Goal: Task Accomplishment & Management: Complete application form

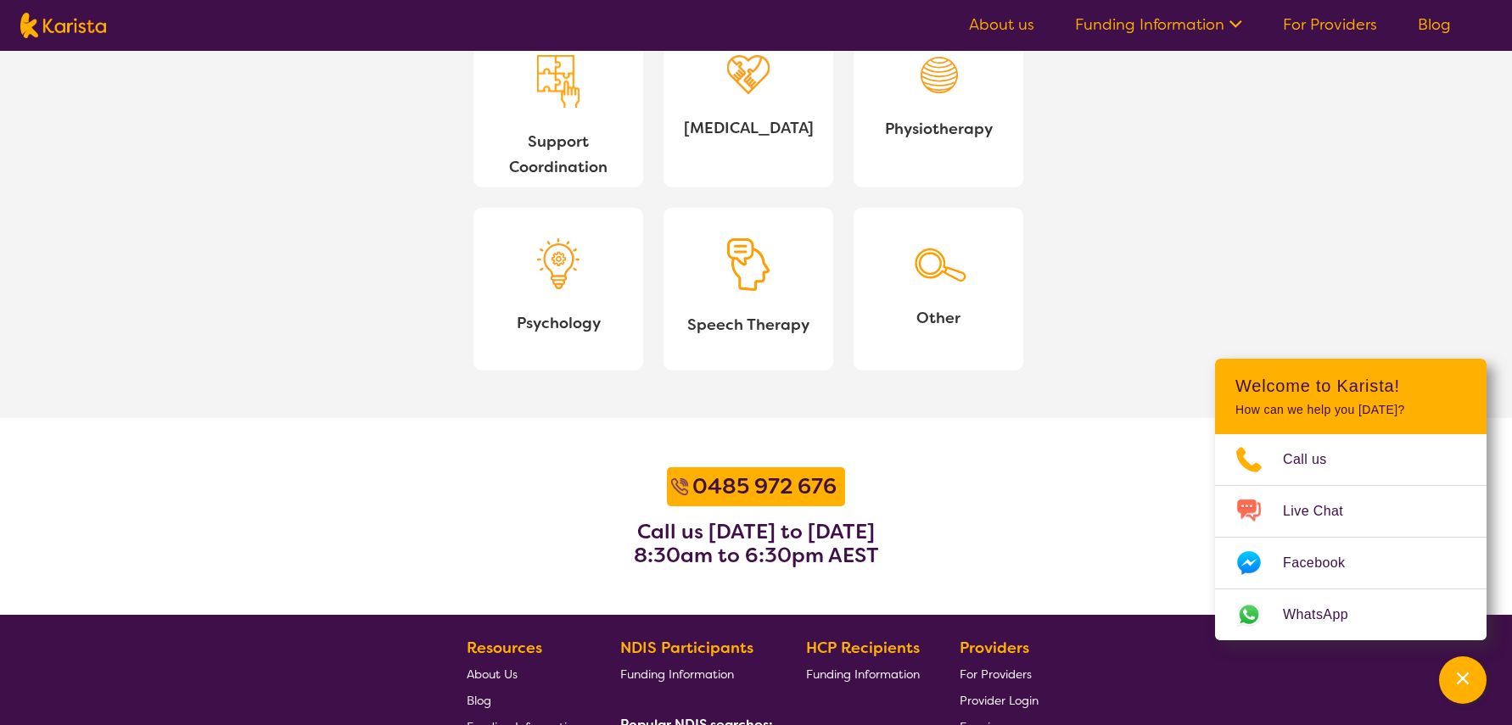
scroll to position [2120, 0]
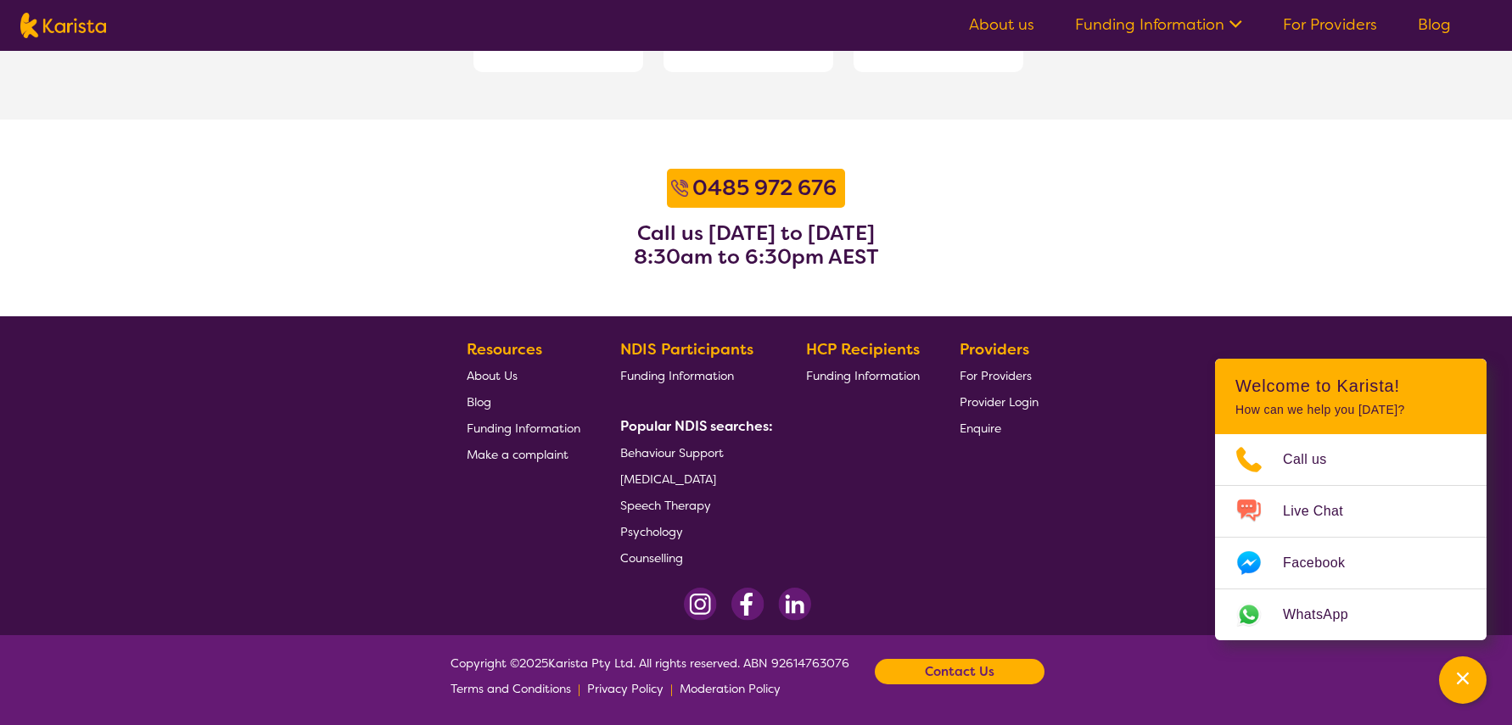
click at [1006, 377] on span "For Providers" at bounding box center [996, 375] width 72 height 15
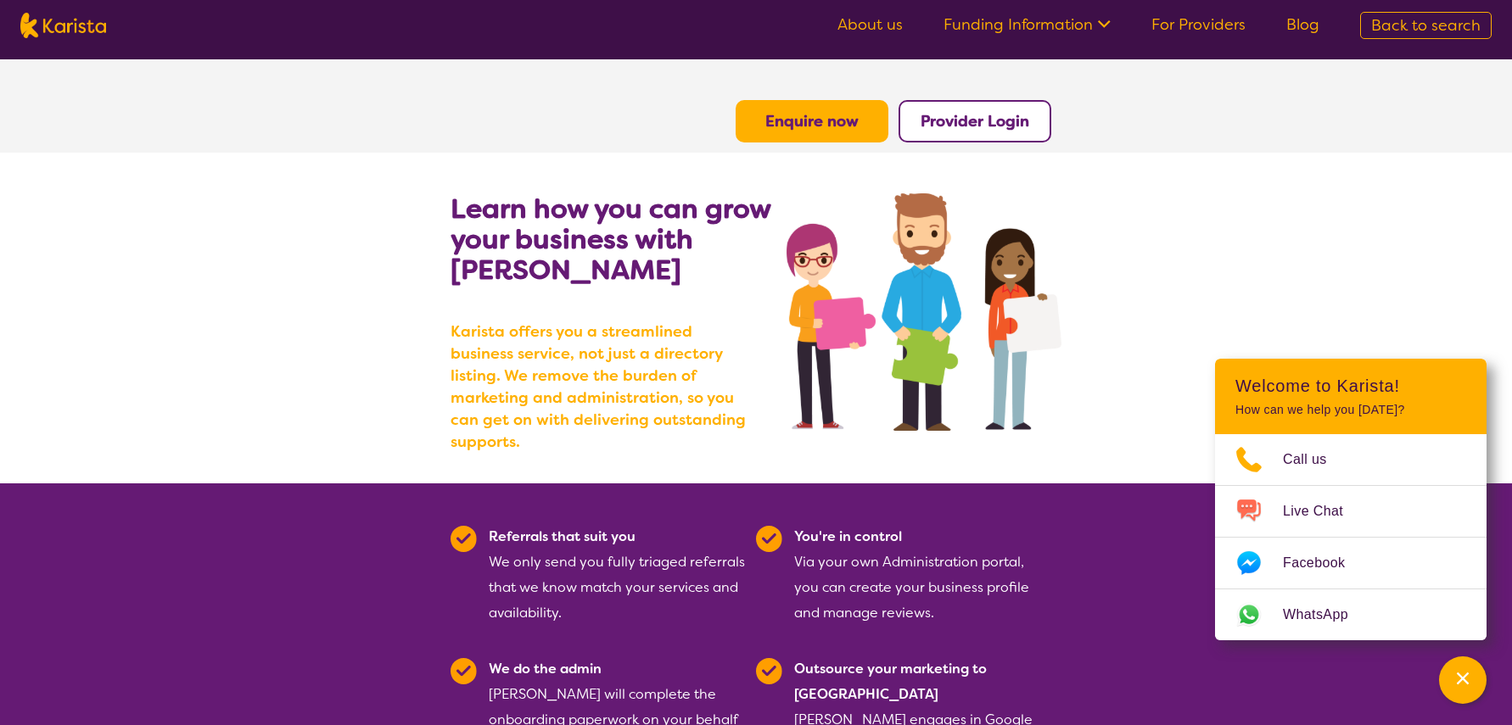
click at [806, 122] on b "Enquire now" at bounding box center [811, 121] width 93 height 20
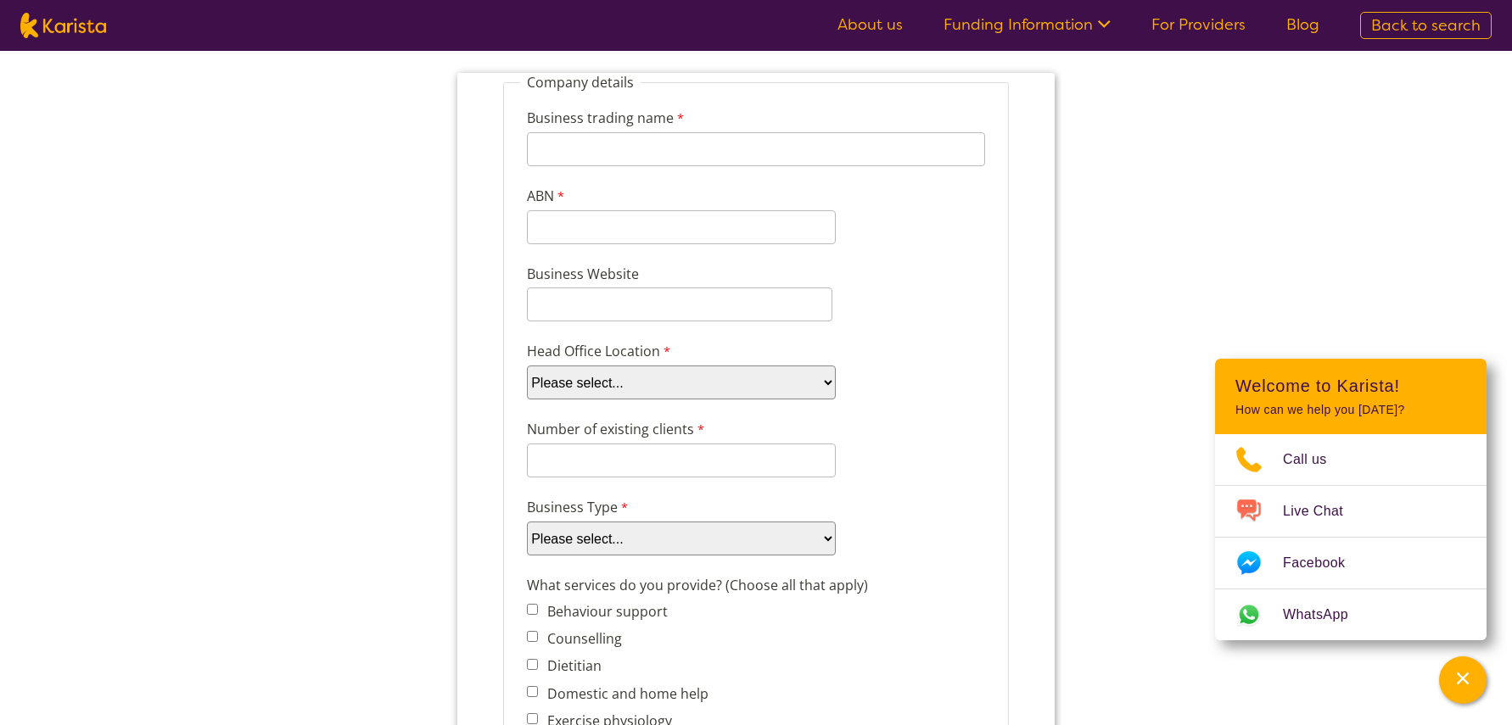
scroll to position [31, 0]
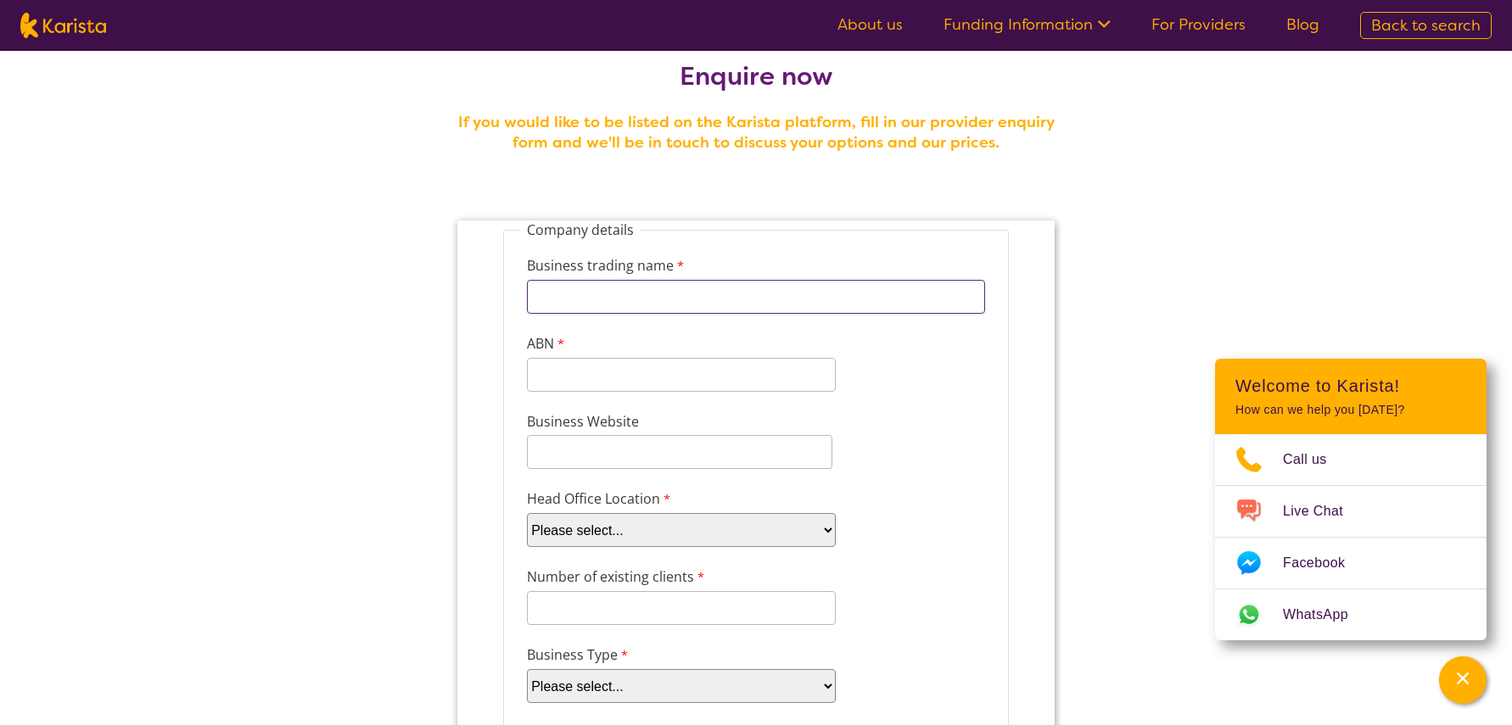
click at [575, 298] on input "Business trading name" at bounding box center [756, 297] width 458 height 34
click at [559, 347] on label "ABN" at bounding box center [548, 345] width 42 height 25
click at [559, 358] on input "ABN" at bounding box center [681, 375] width 309 height 34
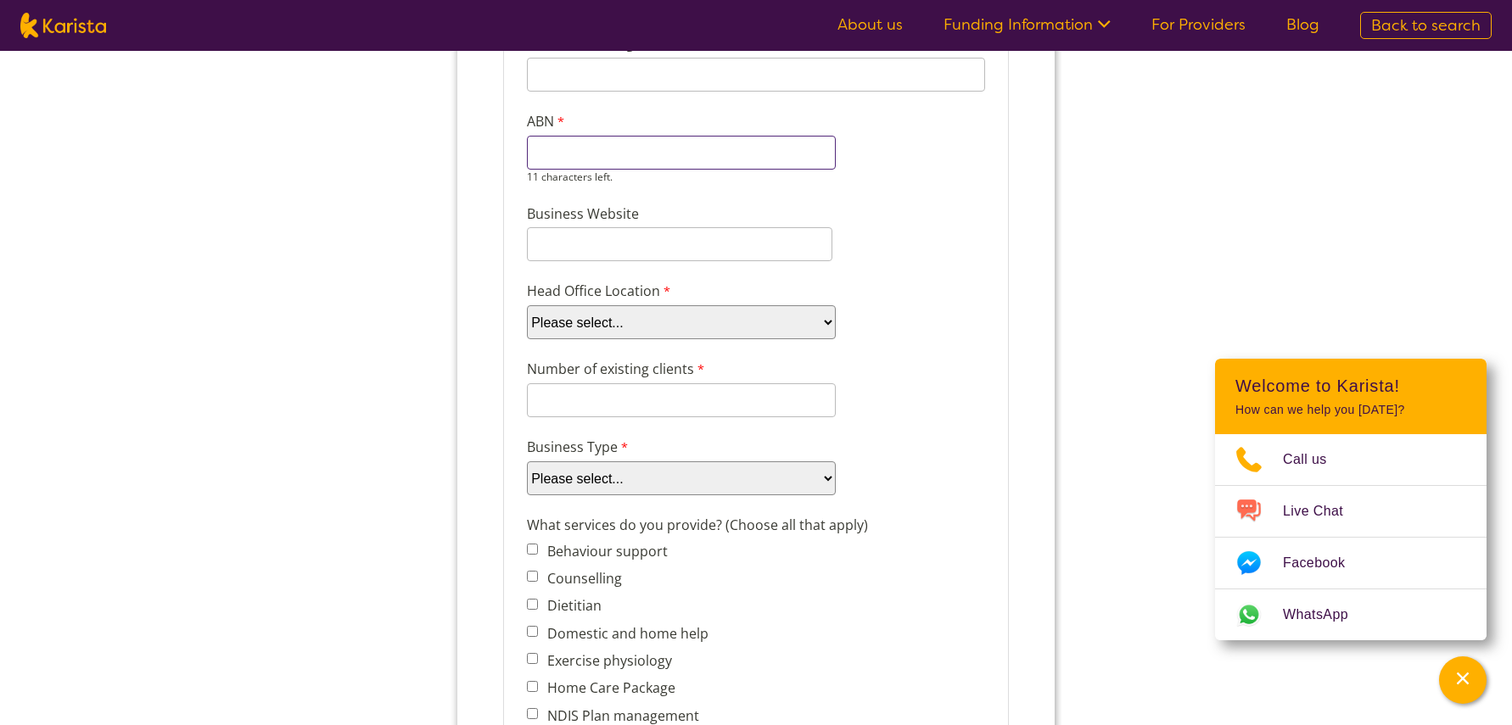
scroll to position [272, 0]
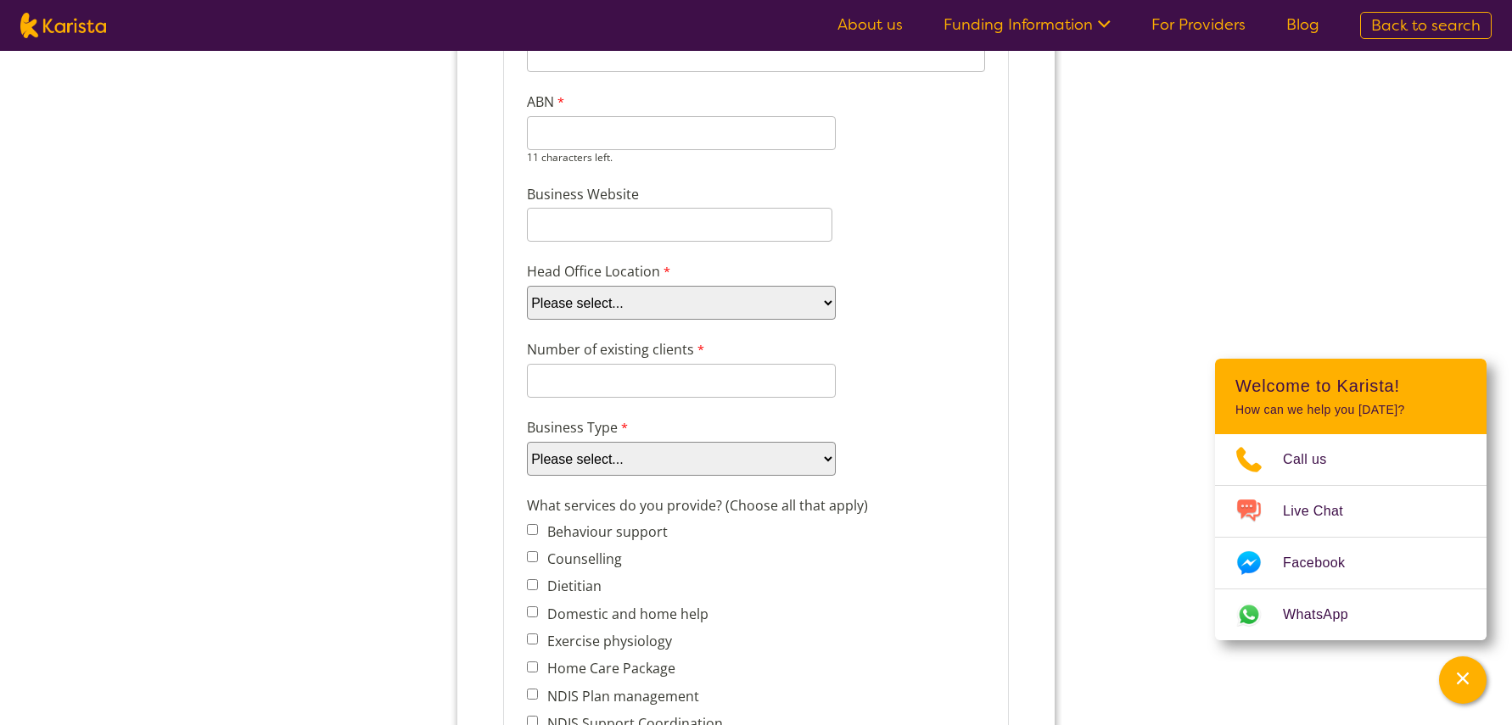
click at [580, 300] on select "Please select... ACT NSW NT QLD SA TAS VIC WA" at bounding box center [681, 303] width 309 height 34
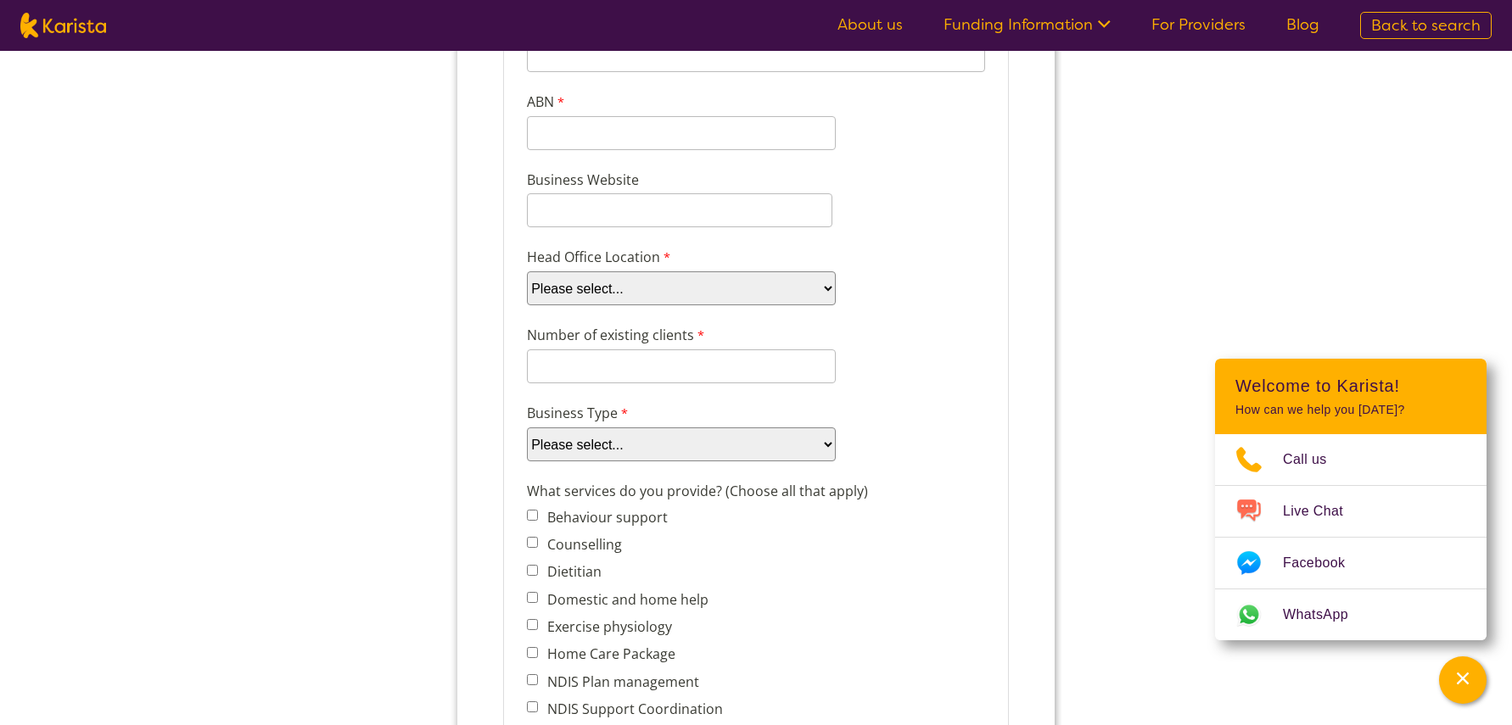
select select "tfa_100"
click at [527, 305] on select "Please select... ACT NSW NT QLD SA TAS VIC WA" at bounding box center [681, 289] width 309 height 34
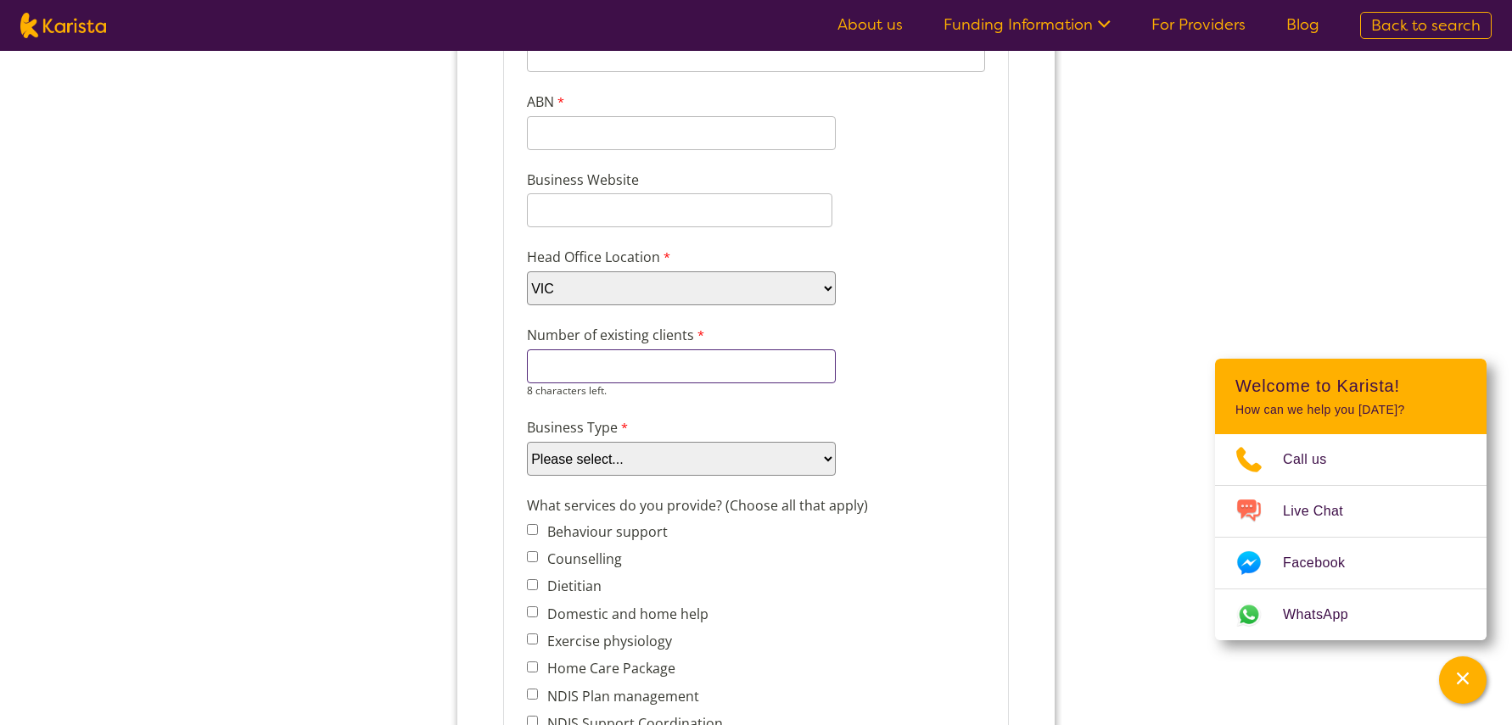
click at [611, 369] on input "Number of existing clients" at bounding box center [681, 367] width 309 height 34
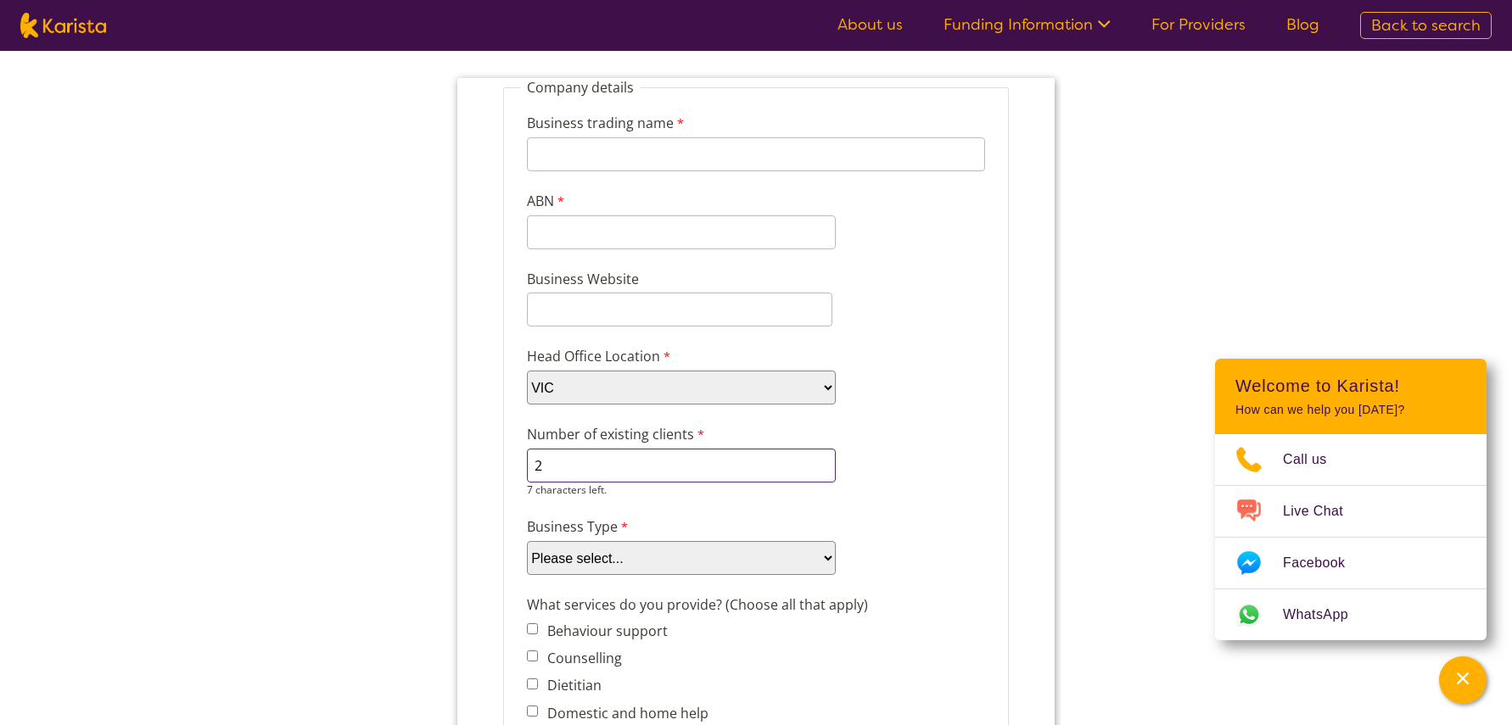
scroll to position [172, 0]
type input "2"
click at [628, 562] on div "Please select... Company Individual/Sole Trader Other (please specify)" at bounding box center [681, 559] width 309 height 34
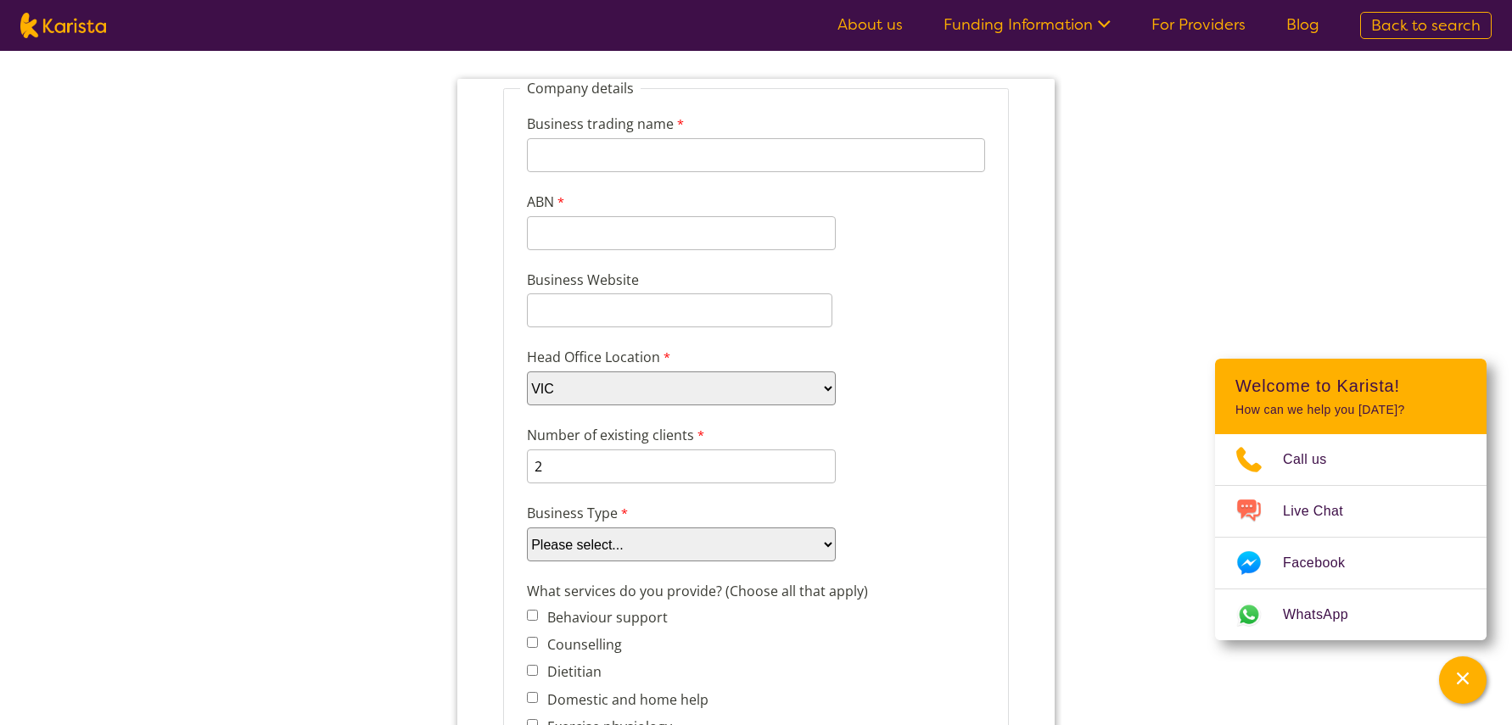
select select "tfa_88"
click at [527, 528] on select "Please select... Company Individual/Sole Trader Other (please specify)" at bounding box center [681, 545] width 309 height 34
click at [629, 443] on label "Number of existing clients" at bounding box center [618, 437] width 182 height 25
click at [629, 450] on input "2" at bounding box center [681, 467] width 309 height 34
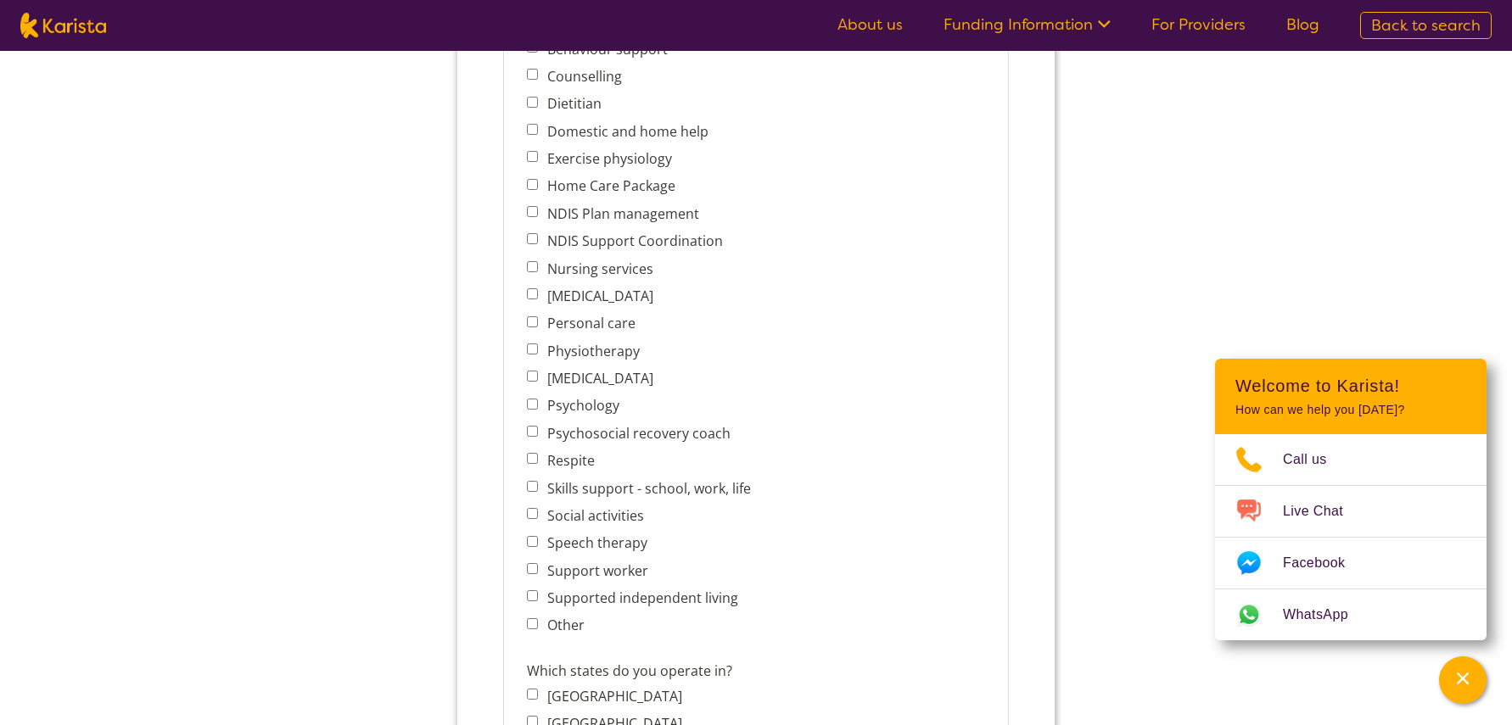
scroll to position [742, 0]
click at [597, 574] on label "Support worker" at bounding box center [594, 569] width 106 height 19
click at [538, 573] on input "Support worker" at bounding box center [532, 567] width 11 height 11
checkbox input "true"
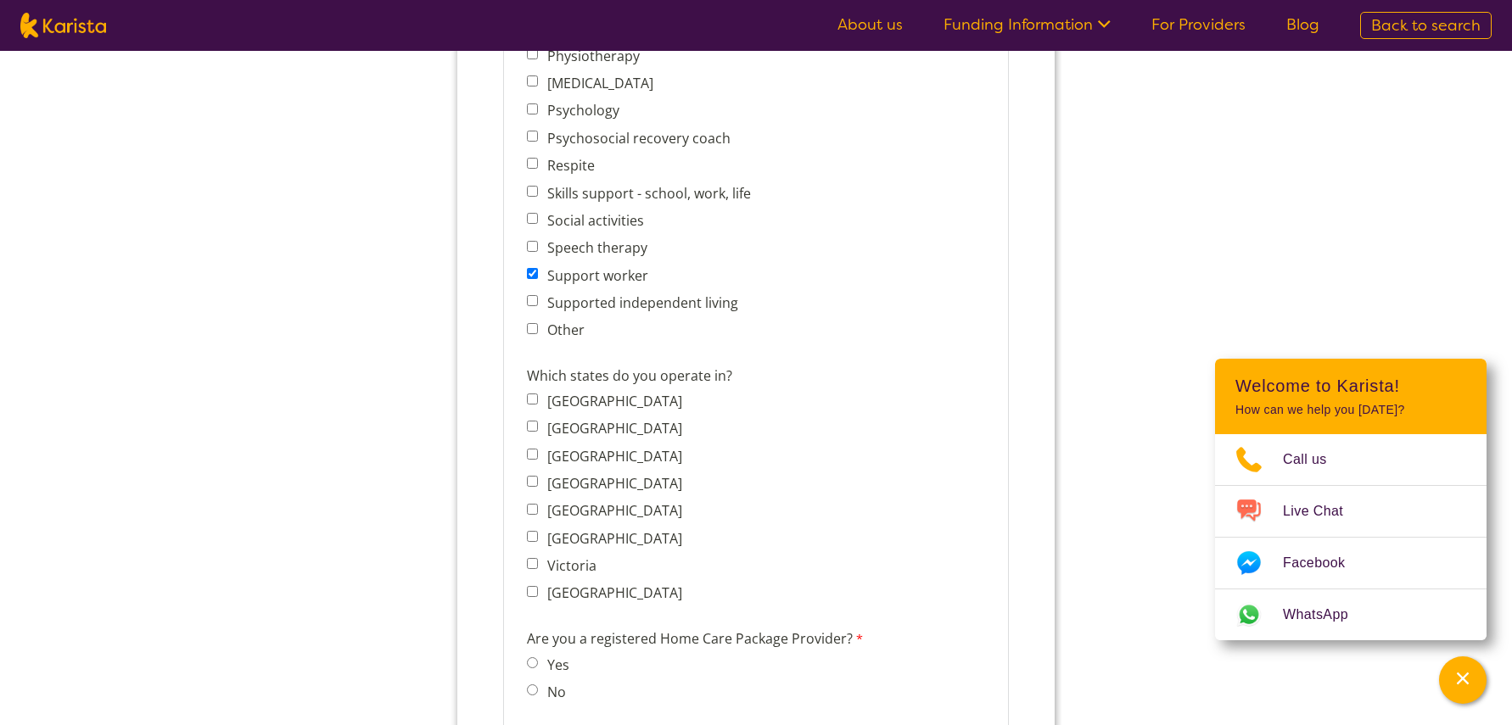
scroll to position [1037, 0]
click at [590, 563] on label "Victoria" at bounding box center [568, 565] width 54 height 19
click at [538, 563] on input "Victoria" at bounding box center [532, 562] width 11 height 11
checkbox input "true"
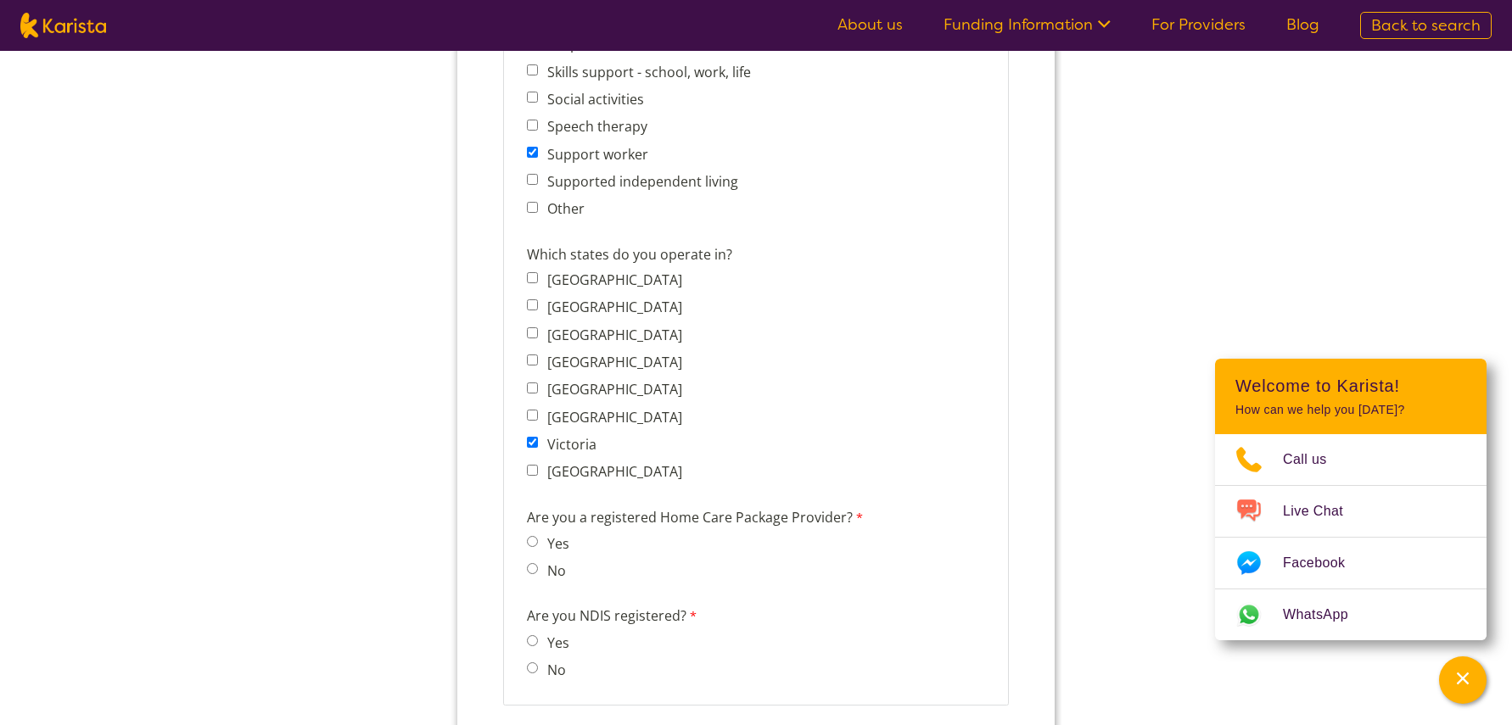
scroll to position [1158, 0]
click at [531, 570] on input "No" at bounding box center [532, 568] width 11 height 11
radio input "true"
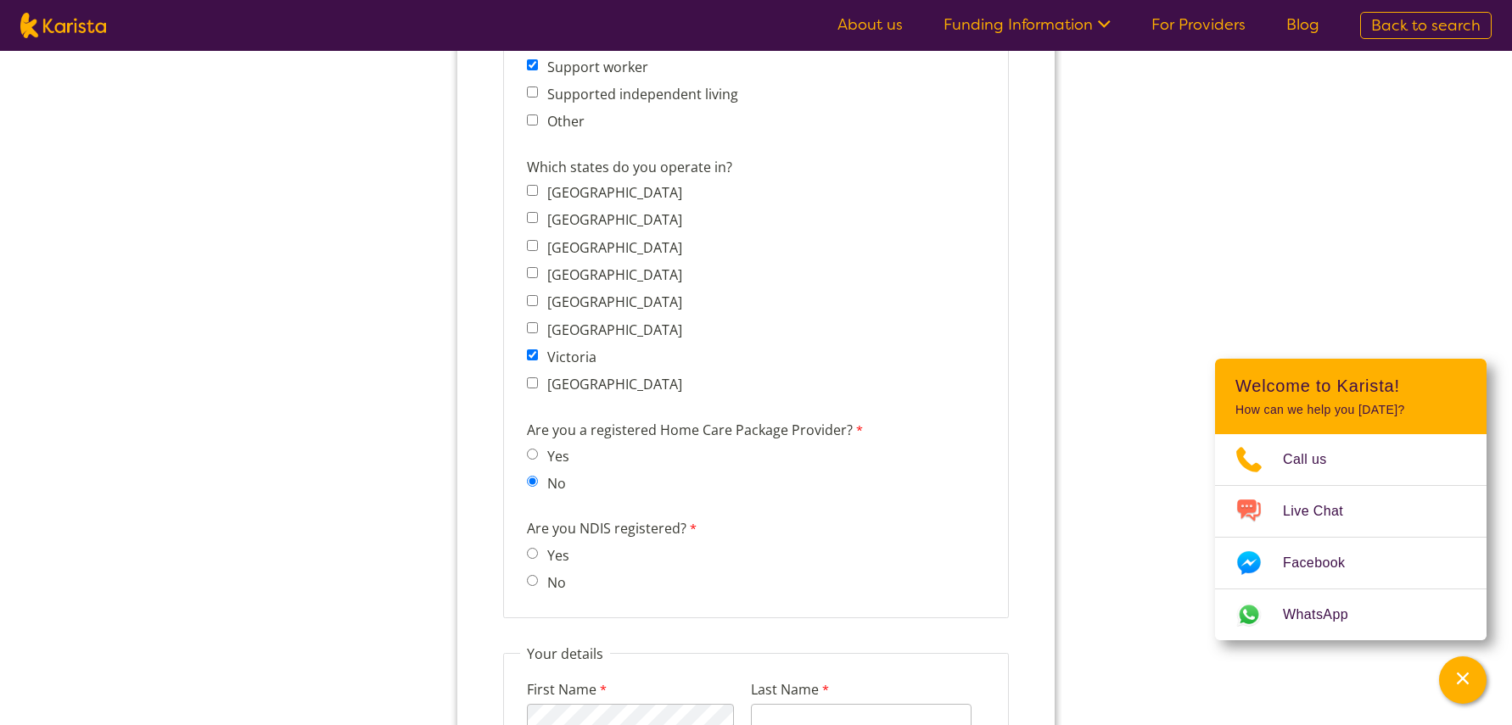
scroll to position [1270, 0]
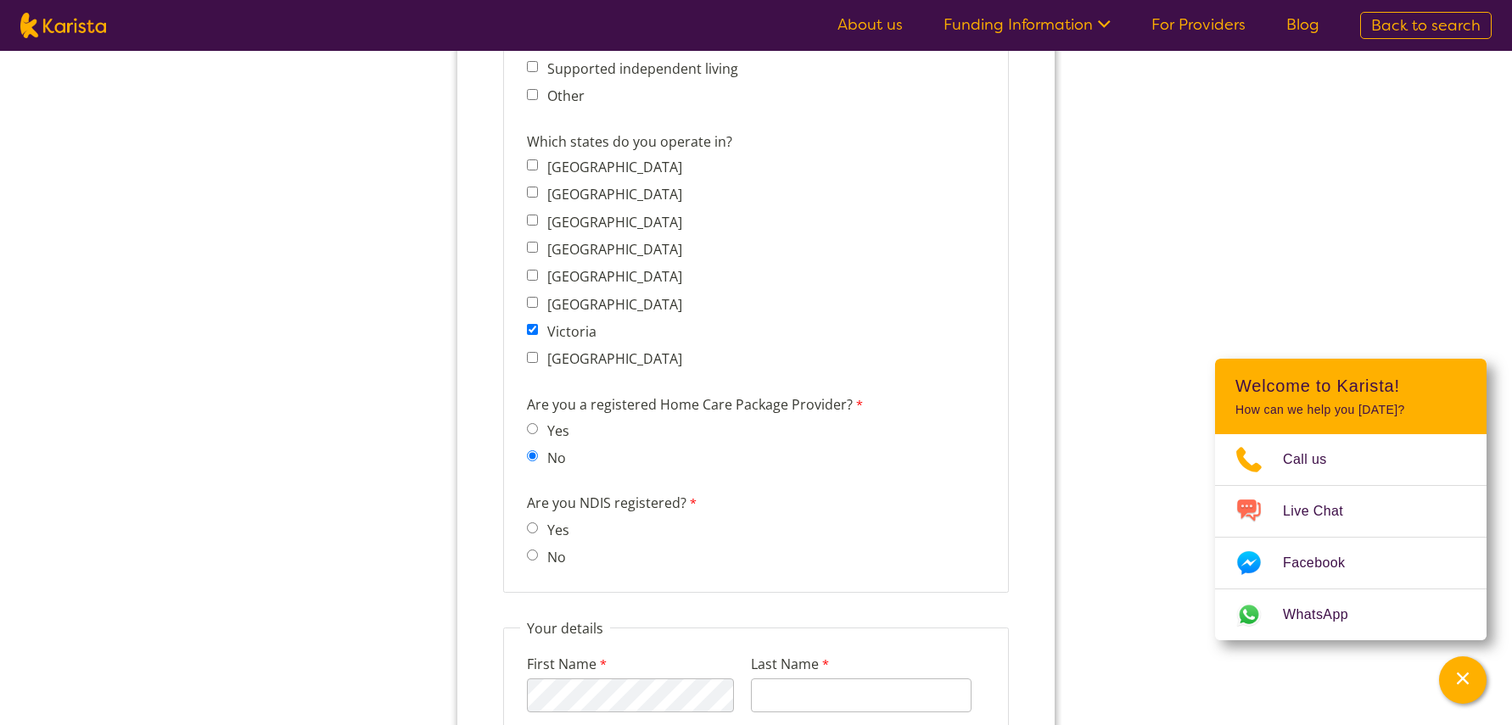
click at [529, 557] on input "No" at bounding box center [532, 555] width 11 height 11
radio input "true"
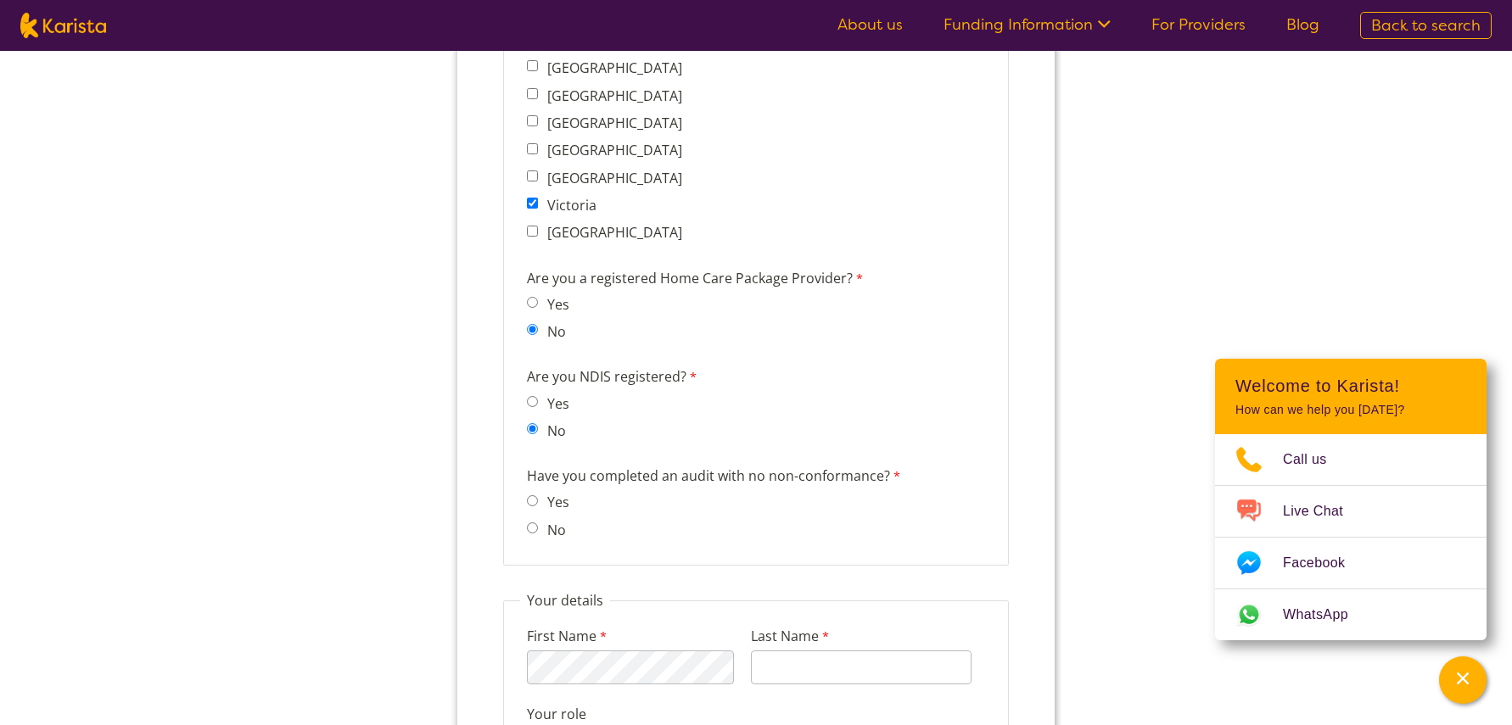
scroll to position [1398, 0]
click at [541, 496] on label "Yes" at bounding box center [554, 499] width 27 height 19
click at [538, 496] on input "Yes" at bounding box center [532, 497] width 11 height 11
radio input "true"
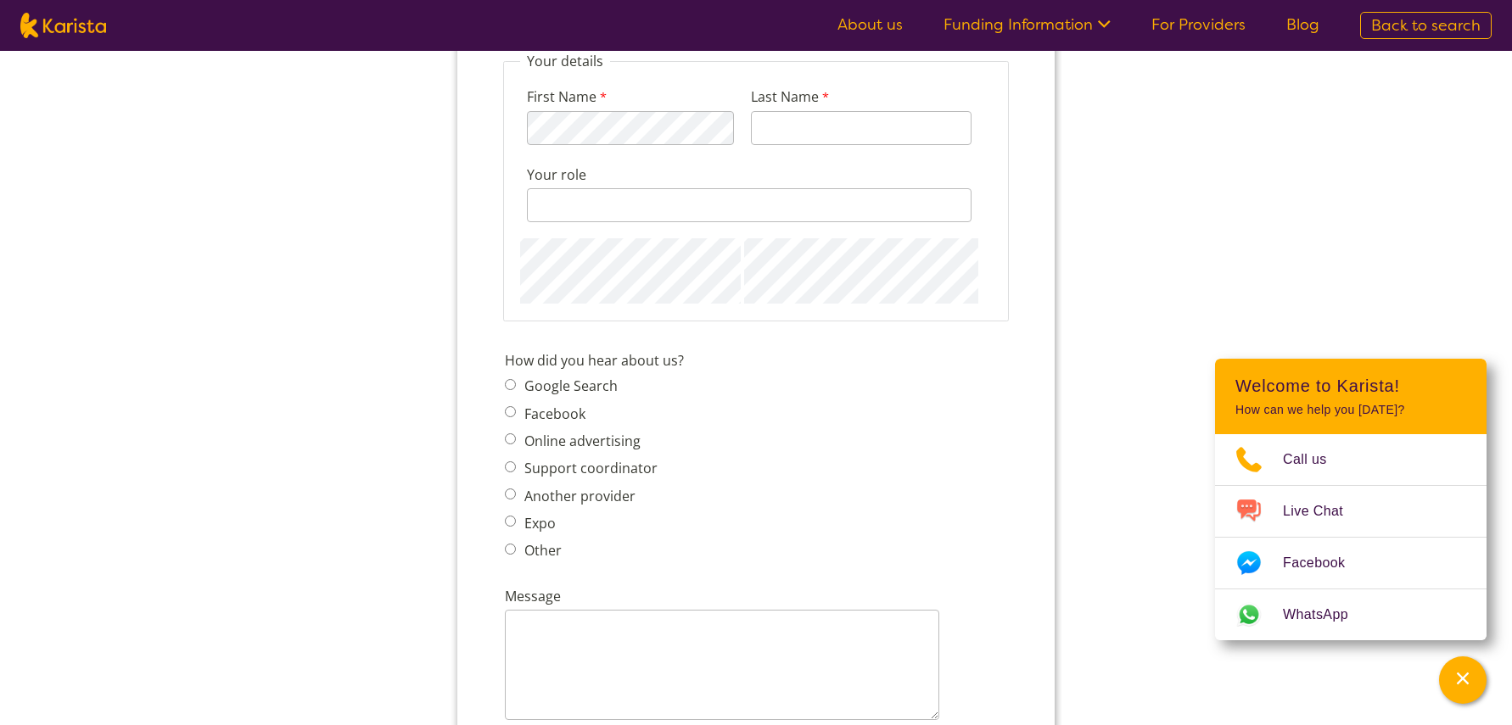
scroll to position [1950, 0]
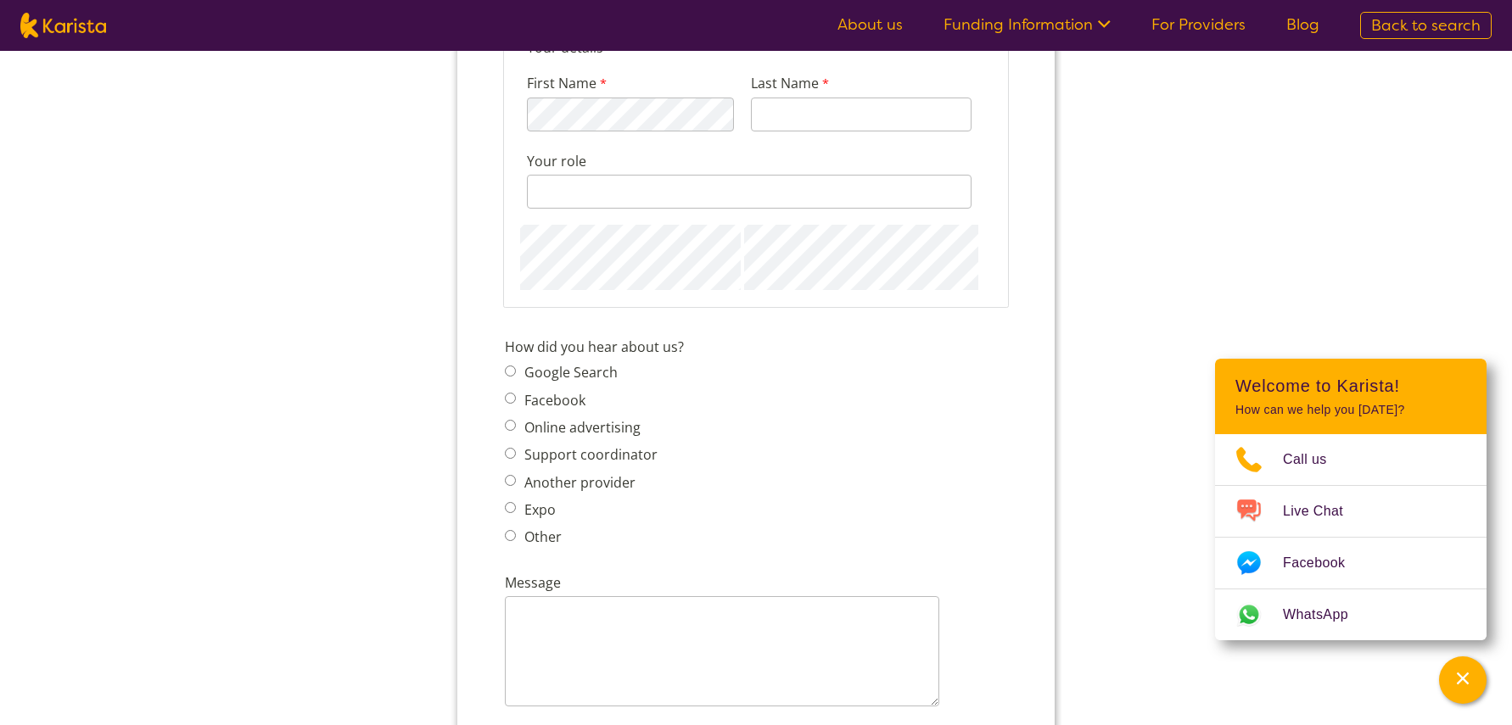
click at [508, 371] on input "Google Search" at bounding box center [510, 371] width 11 height 11
radio input "true"
click at [519, 429] on label "Online advertising" at bounding box center [579, 427] width 121 height 19
click at [516, 429] on input "Online advertising" at bounding box center [510, 425] width 11 height 11
radio input "true"
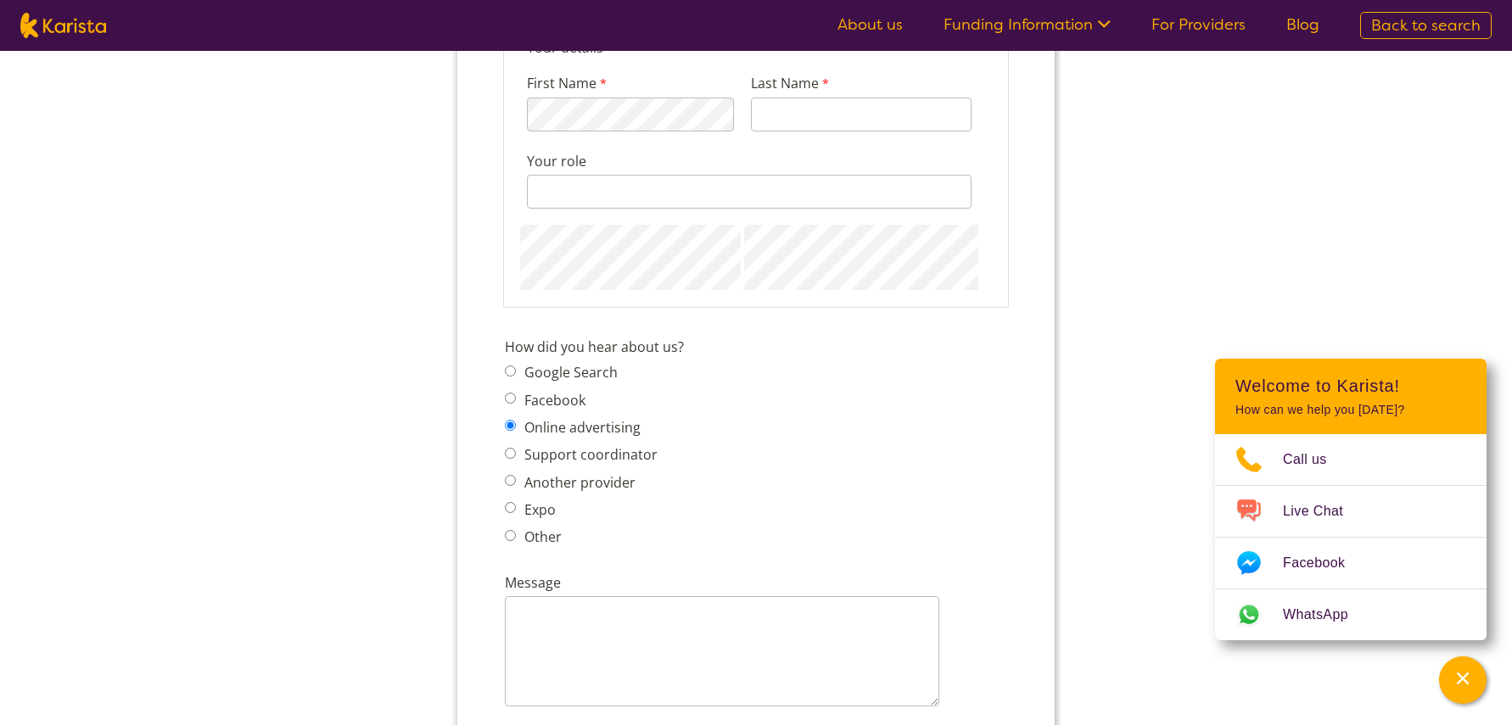
click at [513, 369] on input "Google Search" at bounding box center [510, 371] width 11 height 11
radio input "true"
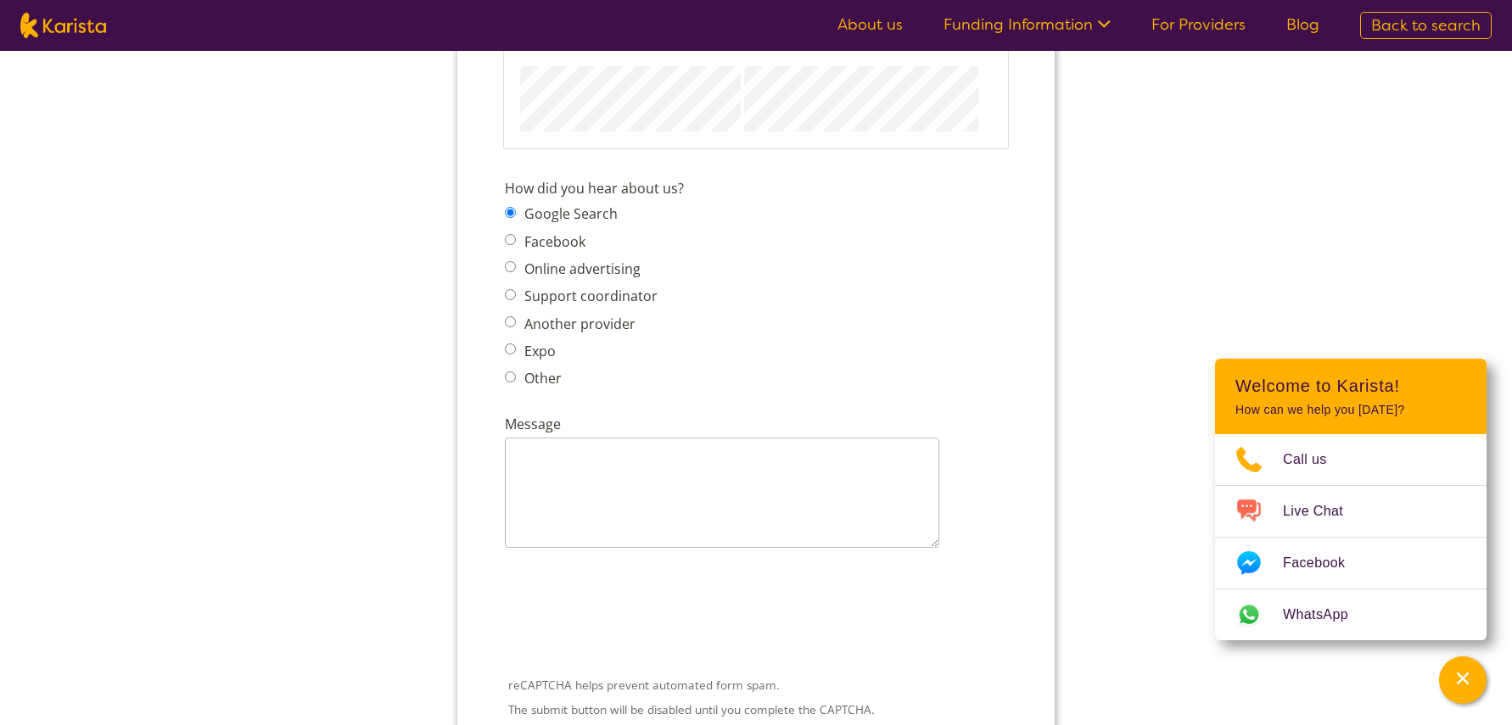
scroll to position [2110, 0]
click at [533, 328] on label "Another provider" at bounding box center [577, 322] width 116 height 19
click at [516, 326] on input "Another provider" at bounding box center [510, 320] width 11 height 11
radio input "true"
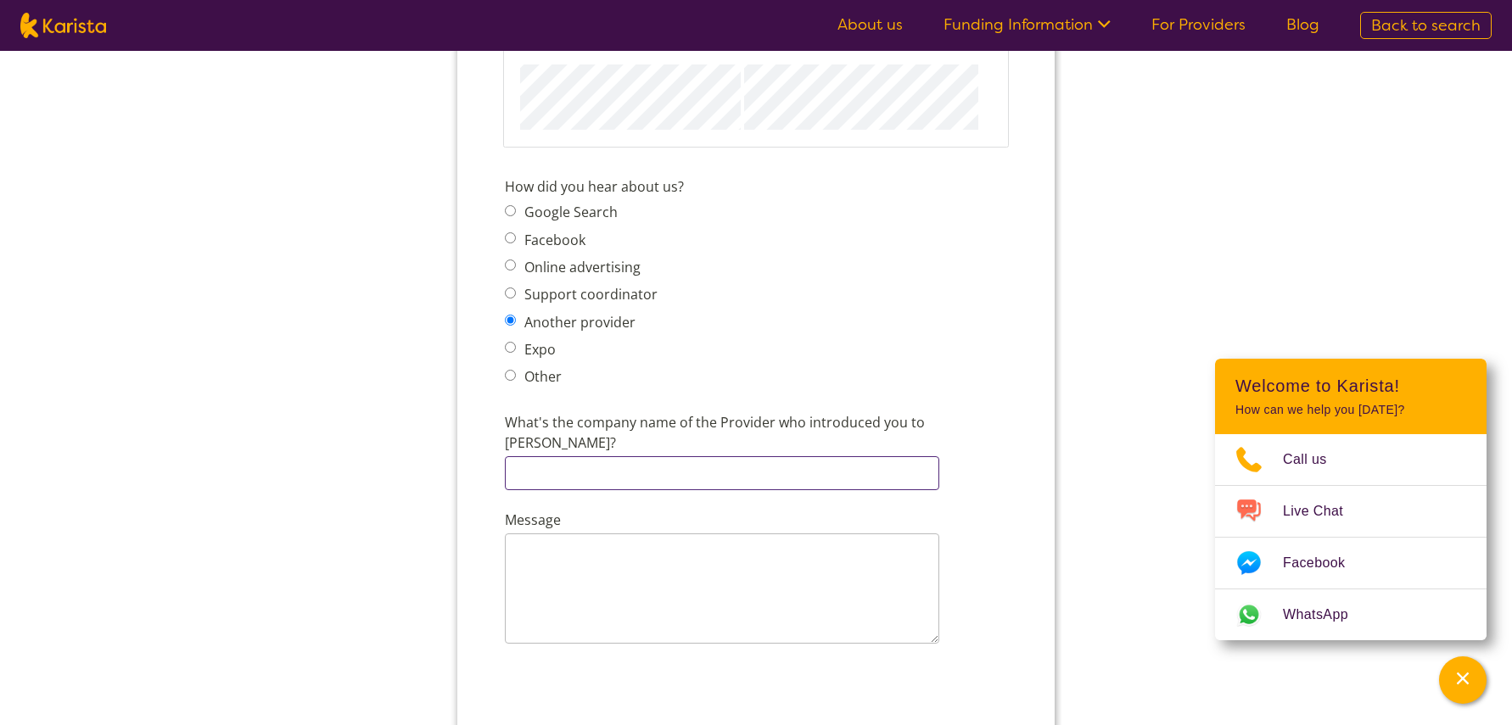
click at [660, 457] on input "What's the company name of the Provider who introduced you to [PERSON_NAME]?" at bounding box center [722, 474] width 434 height 34
type input "Greater Northern Community Services"
click at [704, 351] on div "How did you hear about us? Google Search Facebook Online advertising Support co…" at bounding box center [756, 284] width 516 height 223
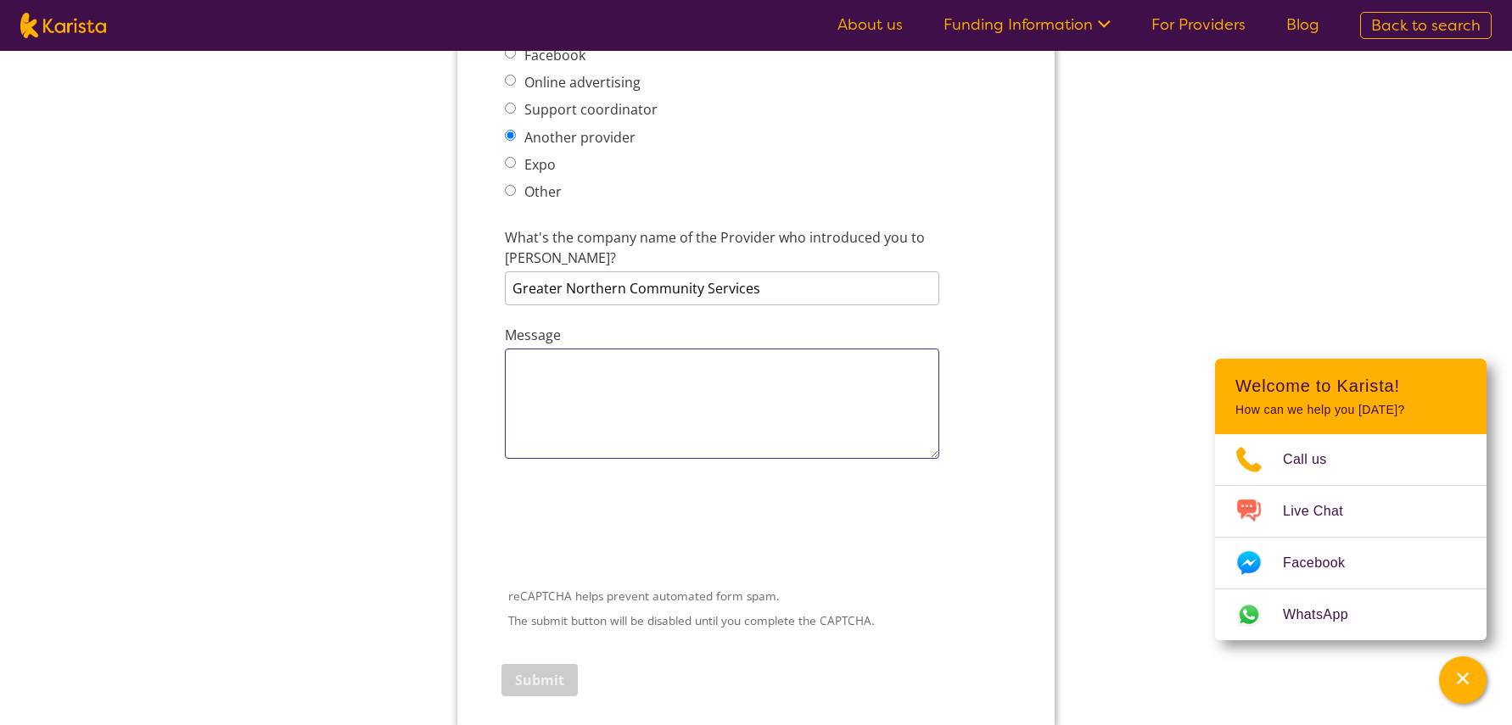
click at [704, 351] on textarea "Message" at bounding box center [722, 404] width 434 height 110
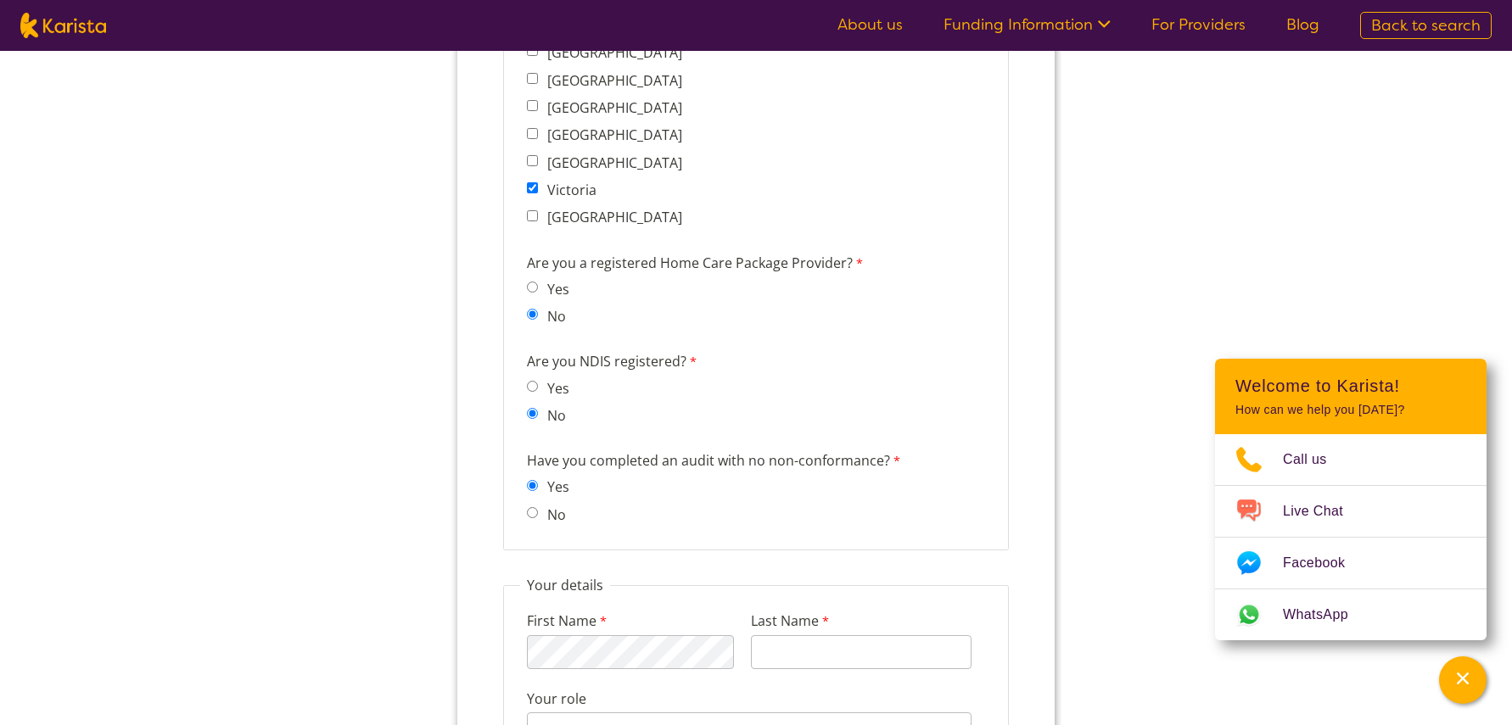
scroll to position [1416, 0]
click at [529, 513] on input "No" at bounding box center [532, 508] width 11 height 11
radio input "true"
click at [533, 480] on input "Yes" at bounding box center [532, 481] width 11 height 11
radio input "true"
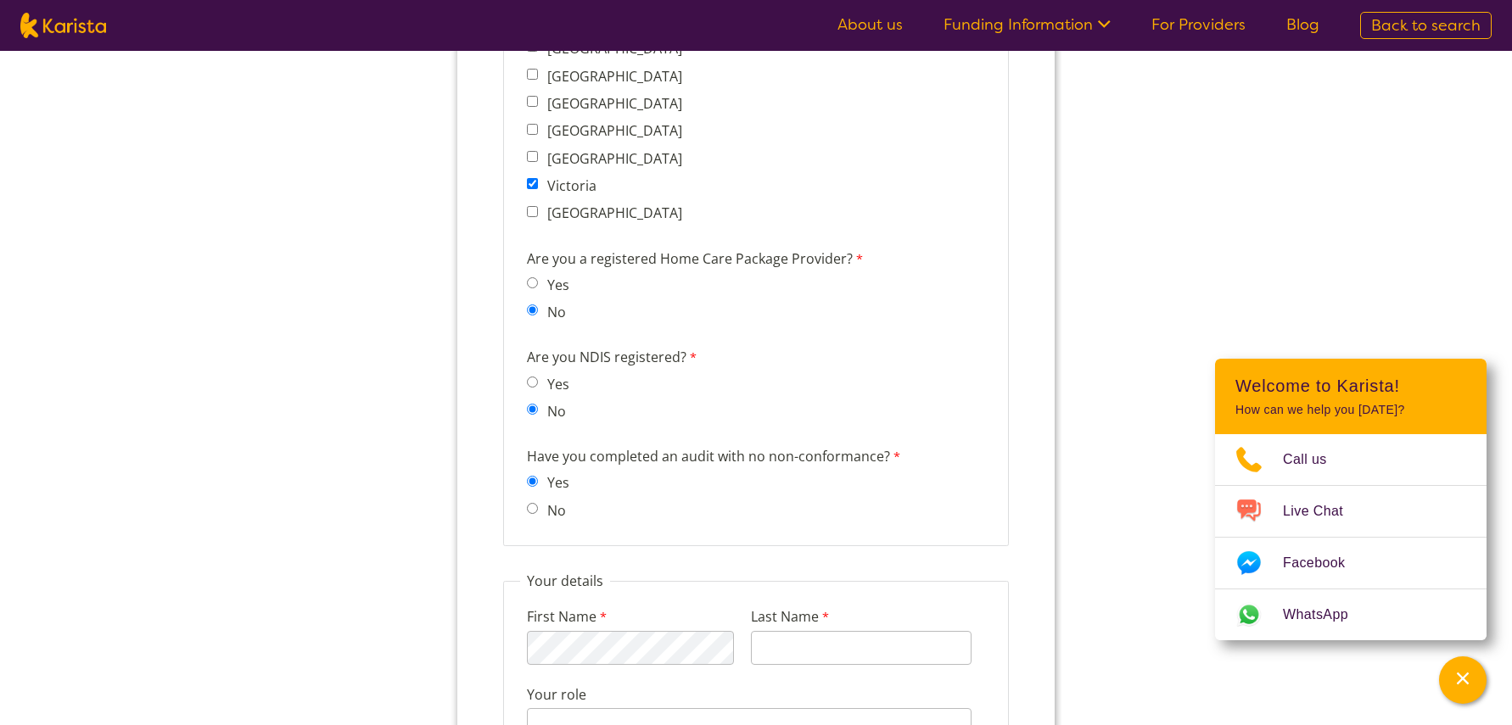
click at [532, 508] on input "No" at bounding box center [532, 508] width 11 height 11
radio input "true"
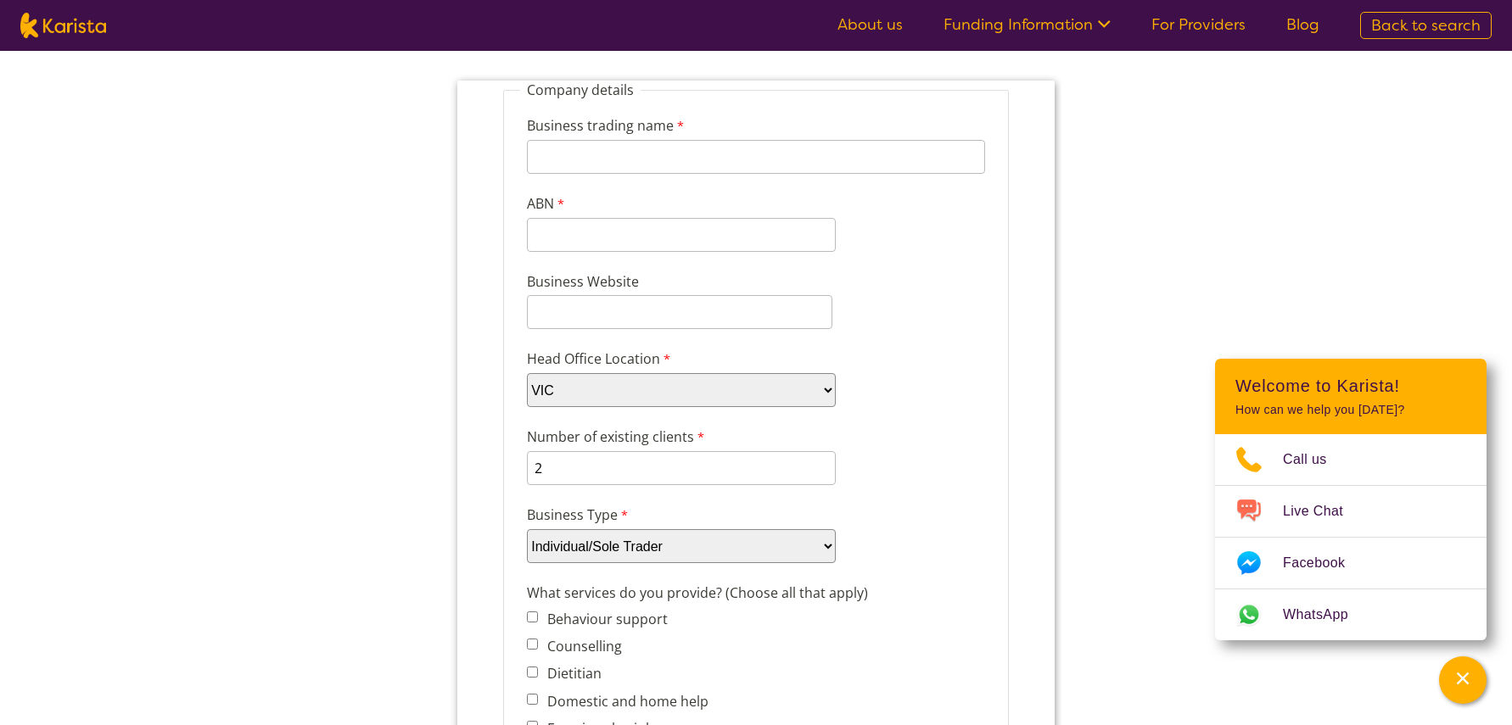
scroll to position [0, 0]
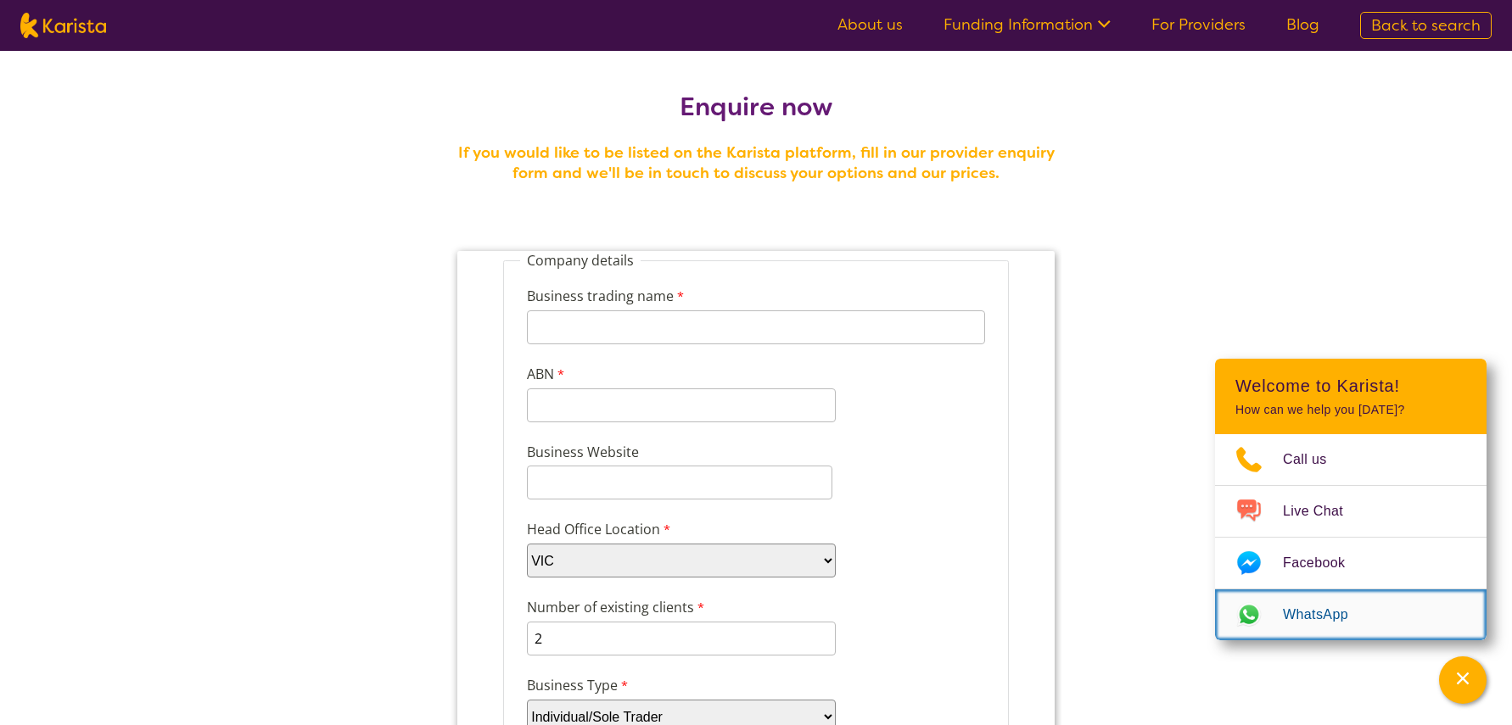
click at [1323, 614] on span "WhatsApp" at bounding box center [1326, 614] width 86 height 25
click at [1182, 19] on link "For Providers" at bounding box center [1198, 24] width 94 height 20
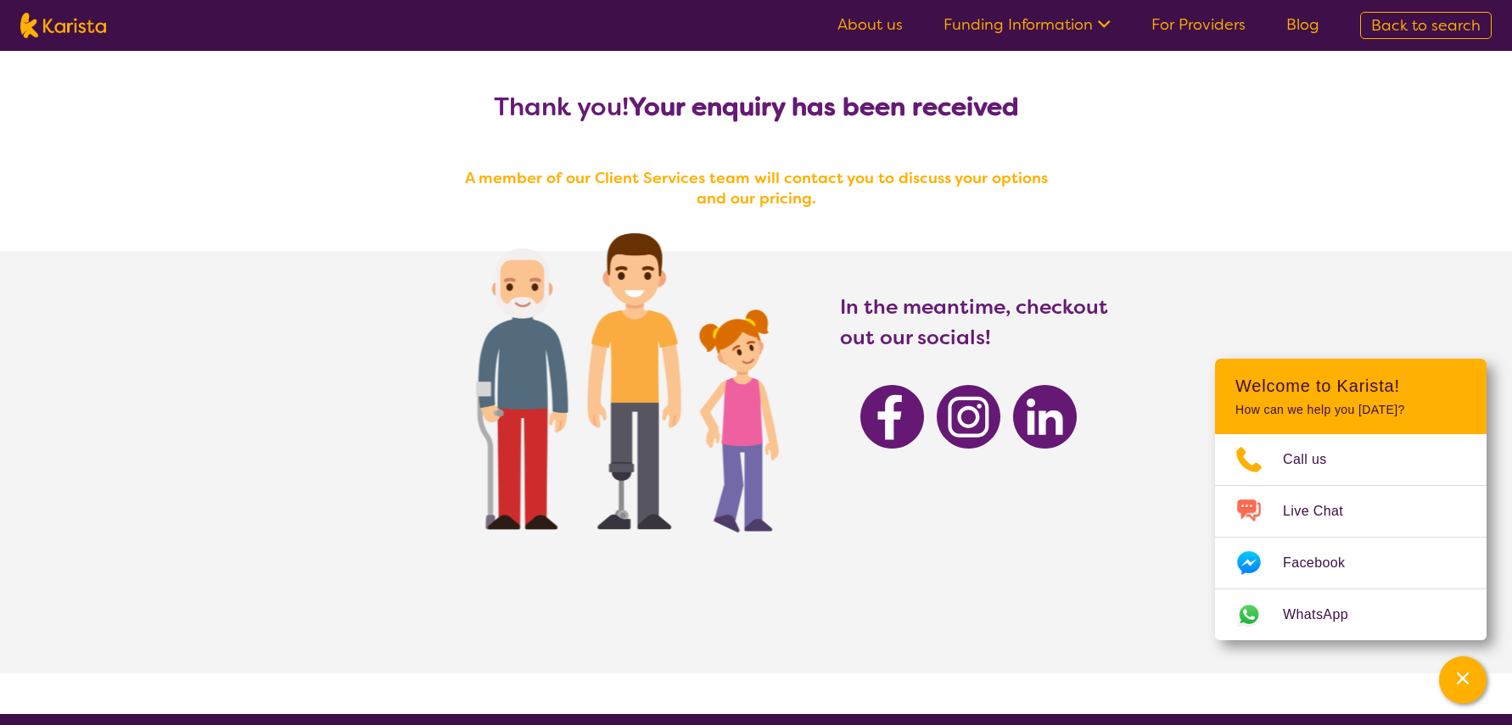
click at [1091, 19] on link "Funding Information" at bounding box center [1027, 24] width 167 height 20
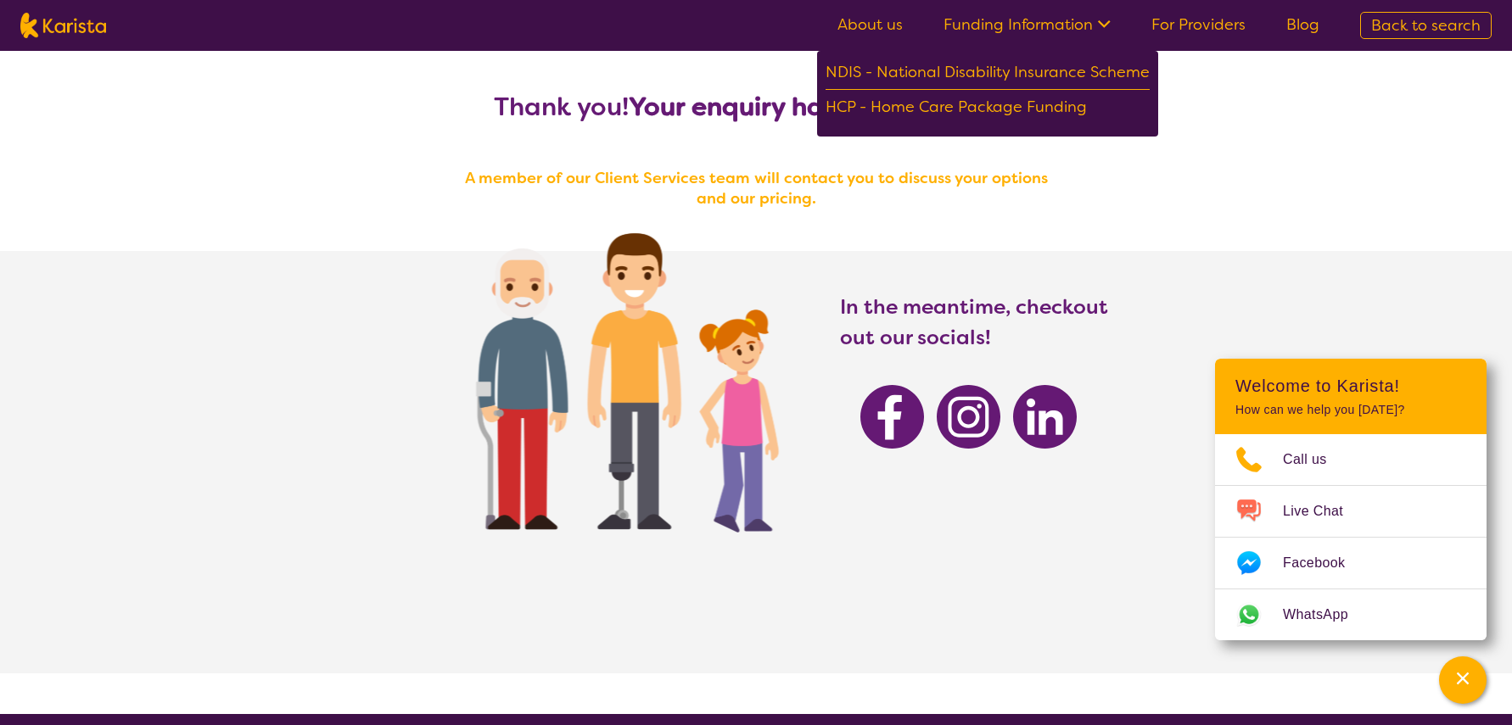
click at [882, 23] on link "About us" at bounding box center [870, 24] width 65 height 20
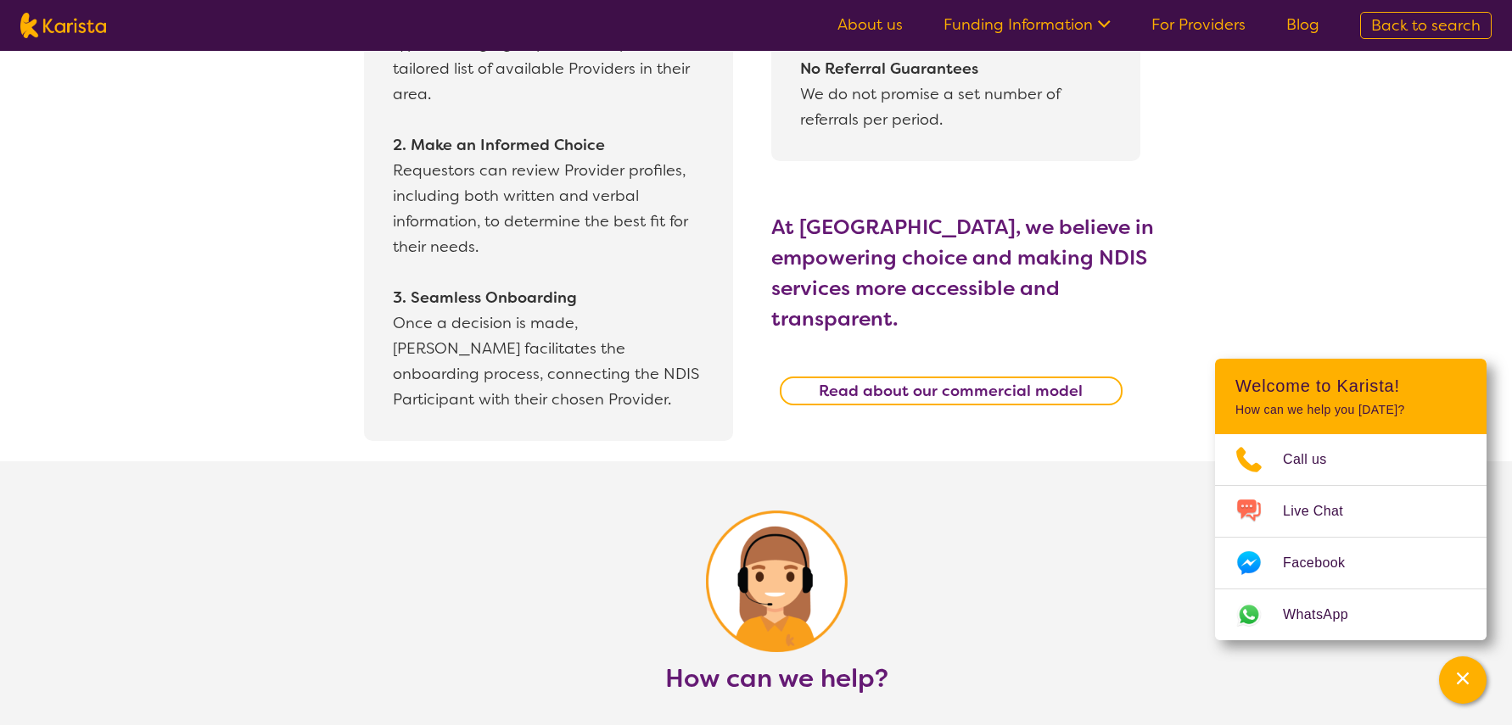
scroll to position [1678, 0]
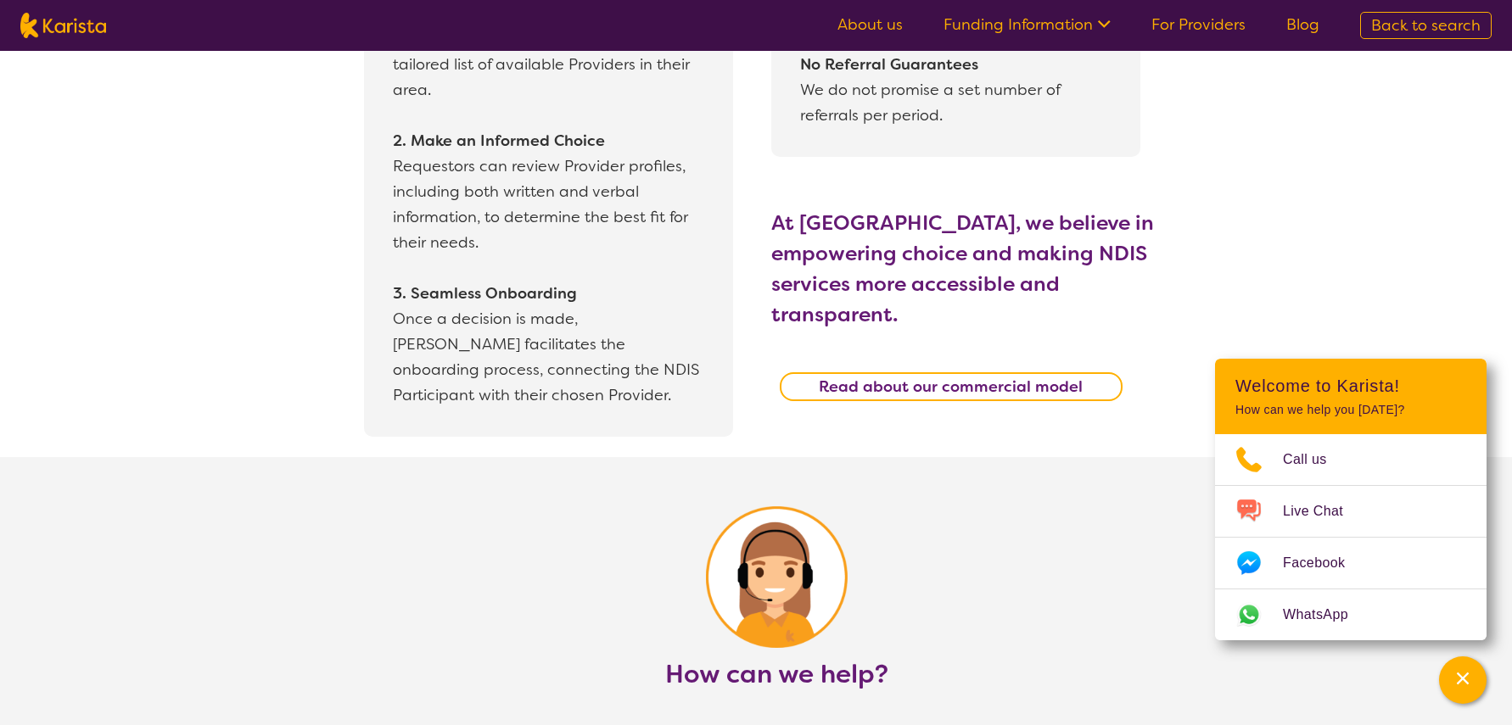
click at [989, 377] on b "Read about our commercial model" at bounding box center [951, 387] width 264 height 20
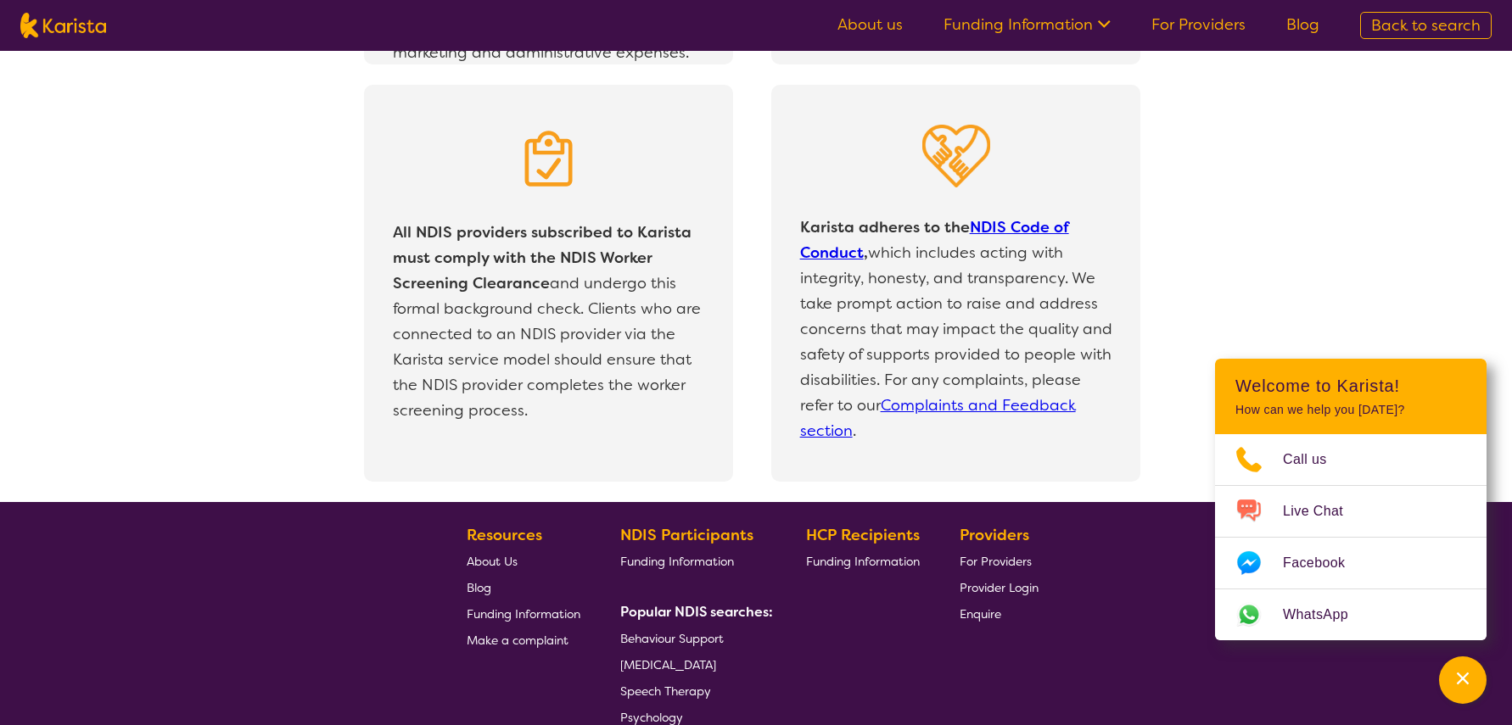
scroll to position [3487, 0]
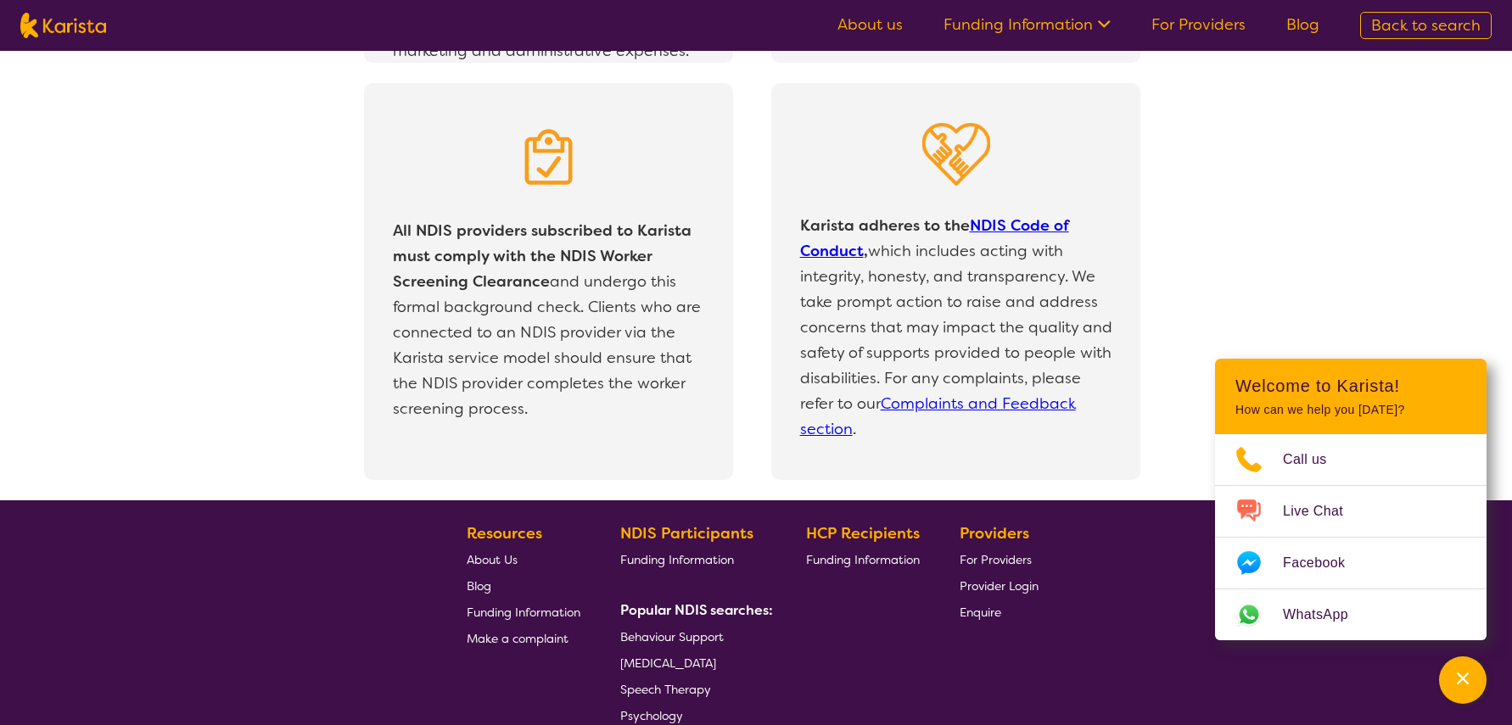
click at [1168, 38] on ul "About us Funding Information NDIS - National Disability Insurance Scheme HCP - …" at bounding box center [1078, 25] width 523 height 27
click at [1173, 32] on link "For Providers" at bounding box center [1198, 24] width 94 height 20
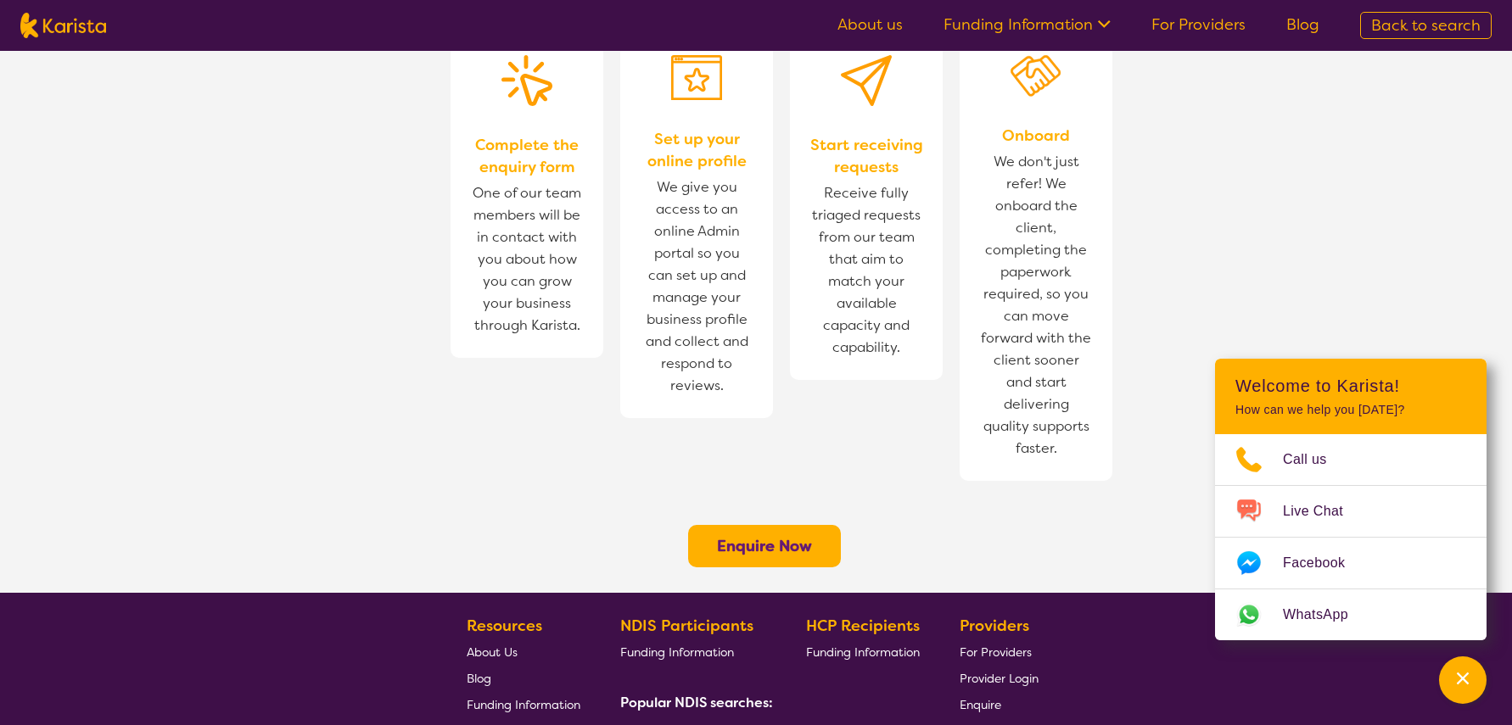
scroll to position [1321, 0]
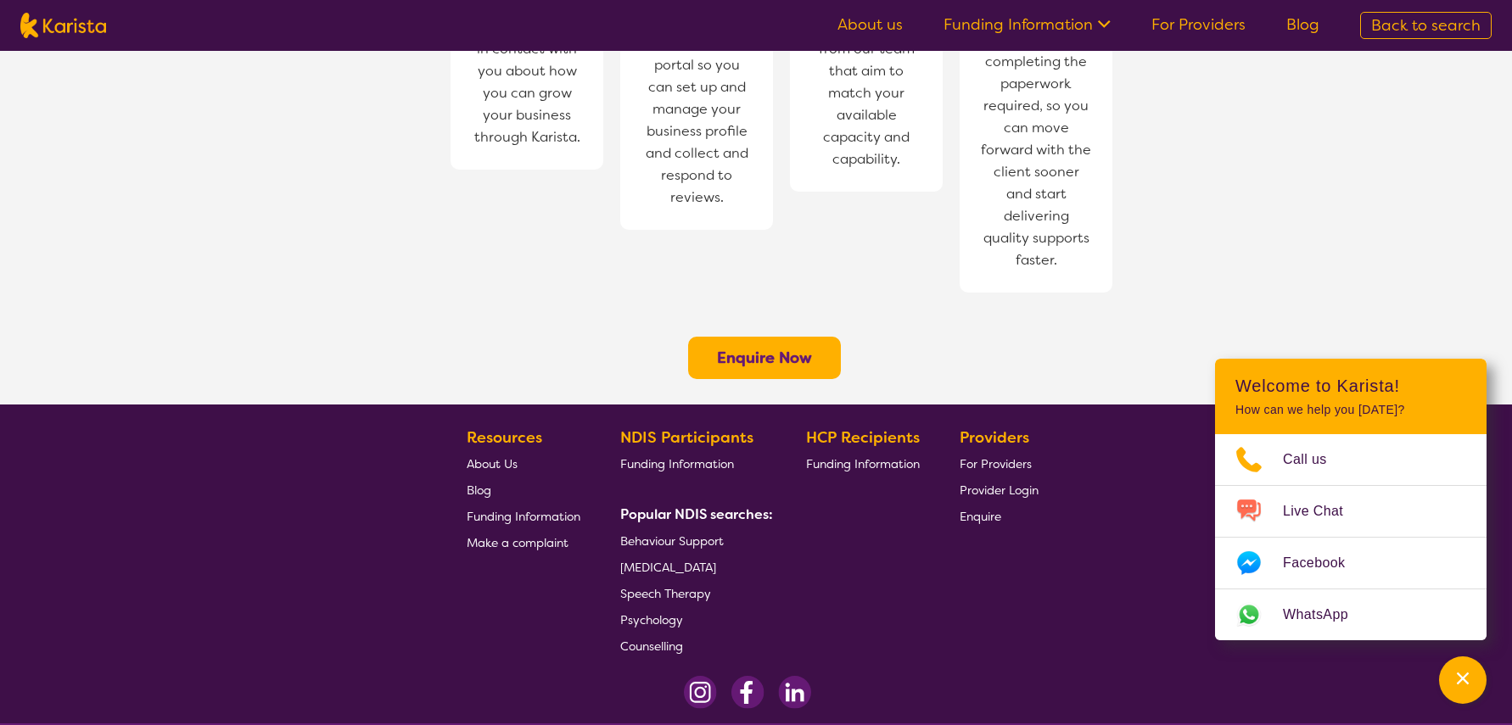
click at [996, 483] on span "Provider Login" at bounding box center [999, 490] width 79 height 15
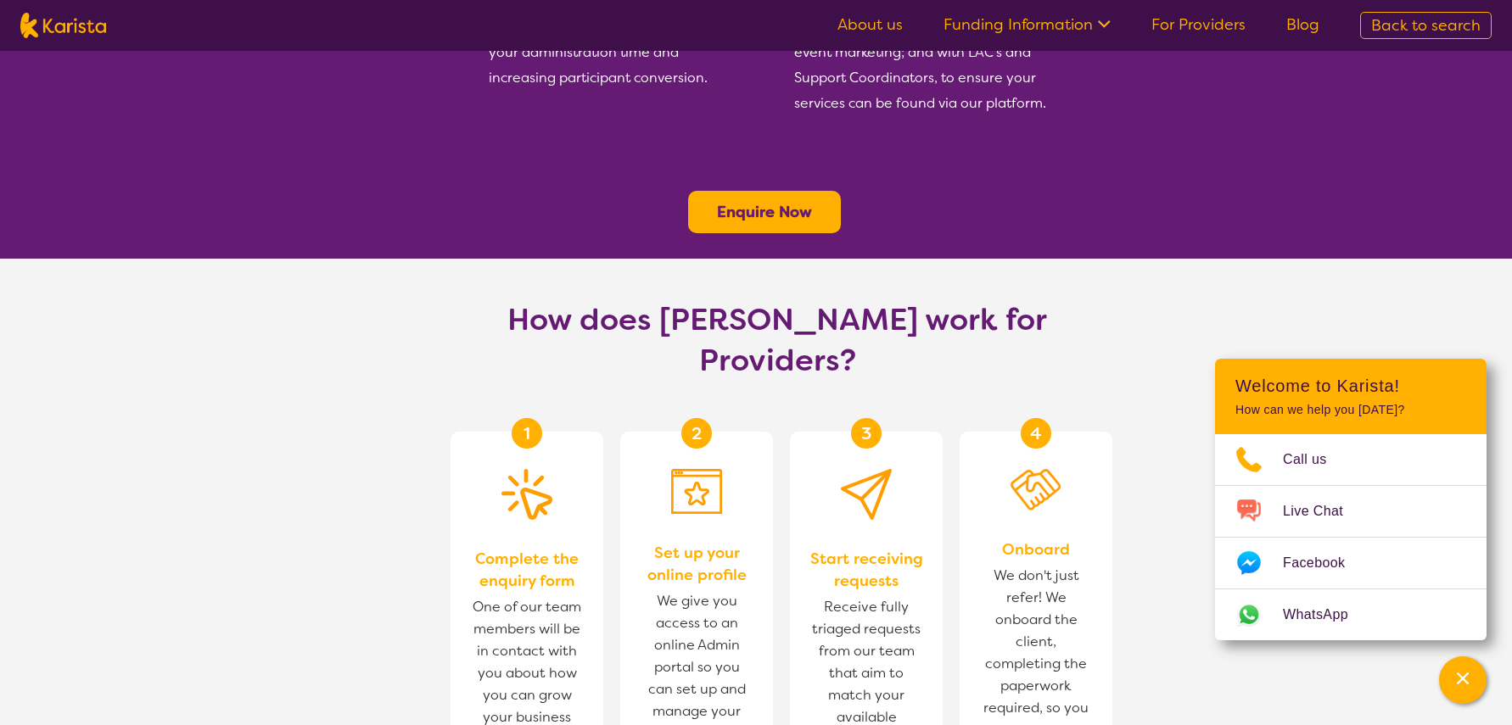
scroll to position [737, 0]
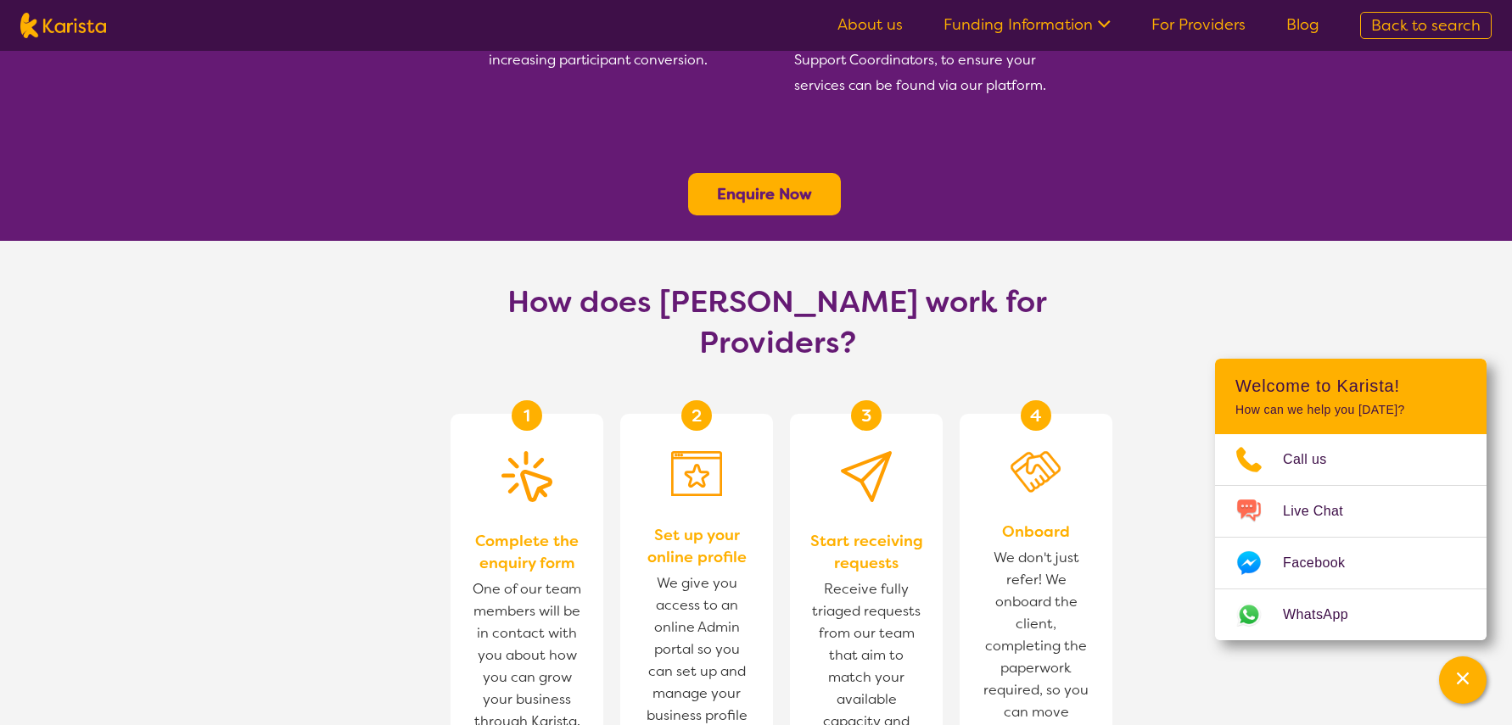
click at [765, 184] on b "Enquire Now" at bounding box center [764, 194] width 95 height 20
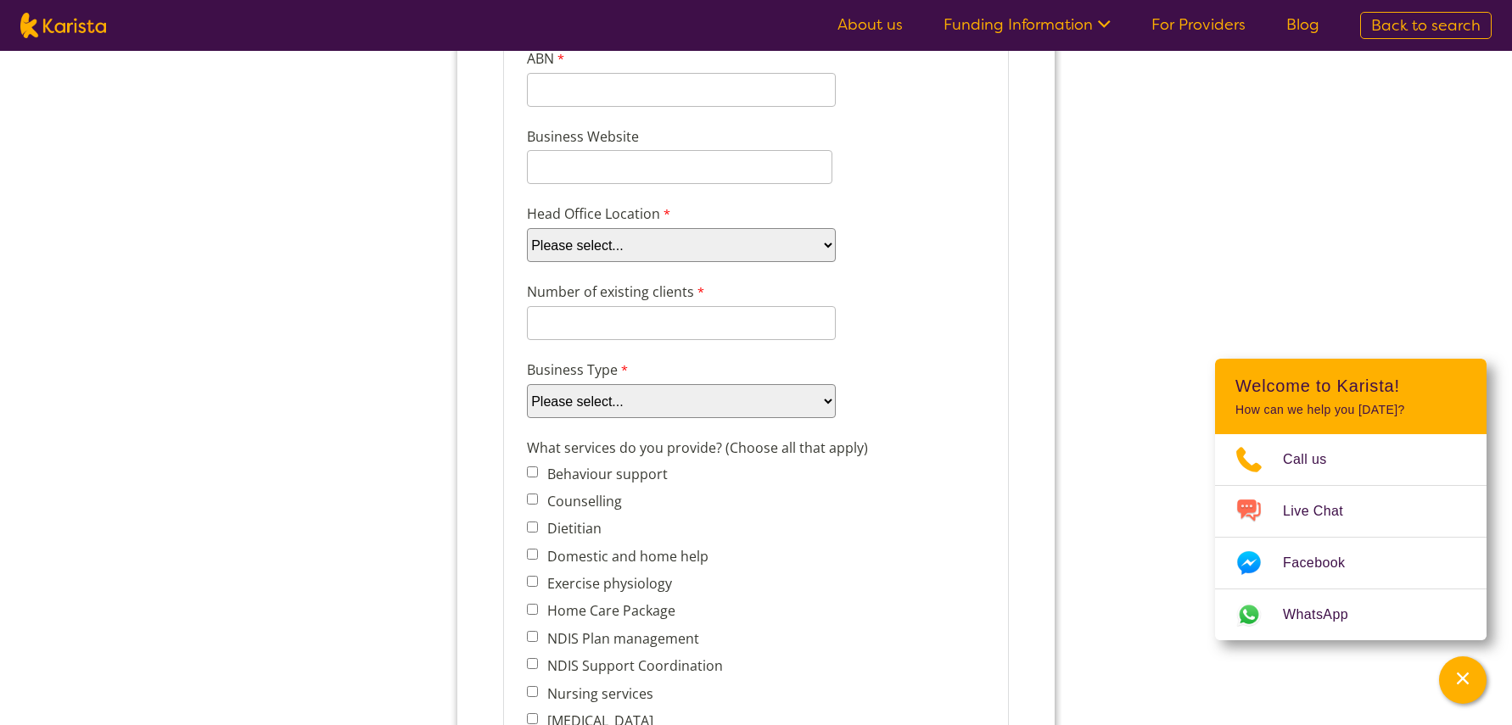
scroll to position [319, 0]
click at [654, 395] on select "Please select... Company Individual/Sole Trader Other (please specify)" at bounding box center [681, 398] width 309 height 34
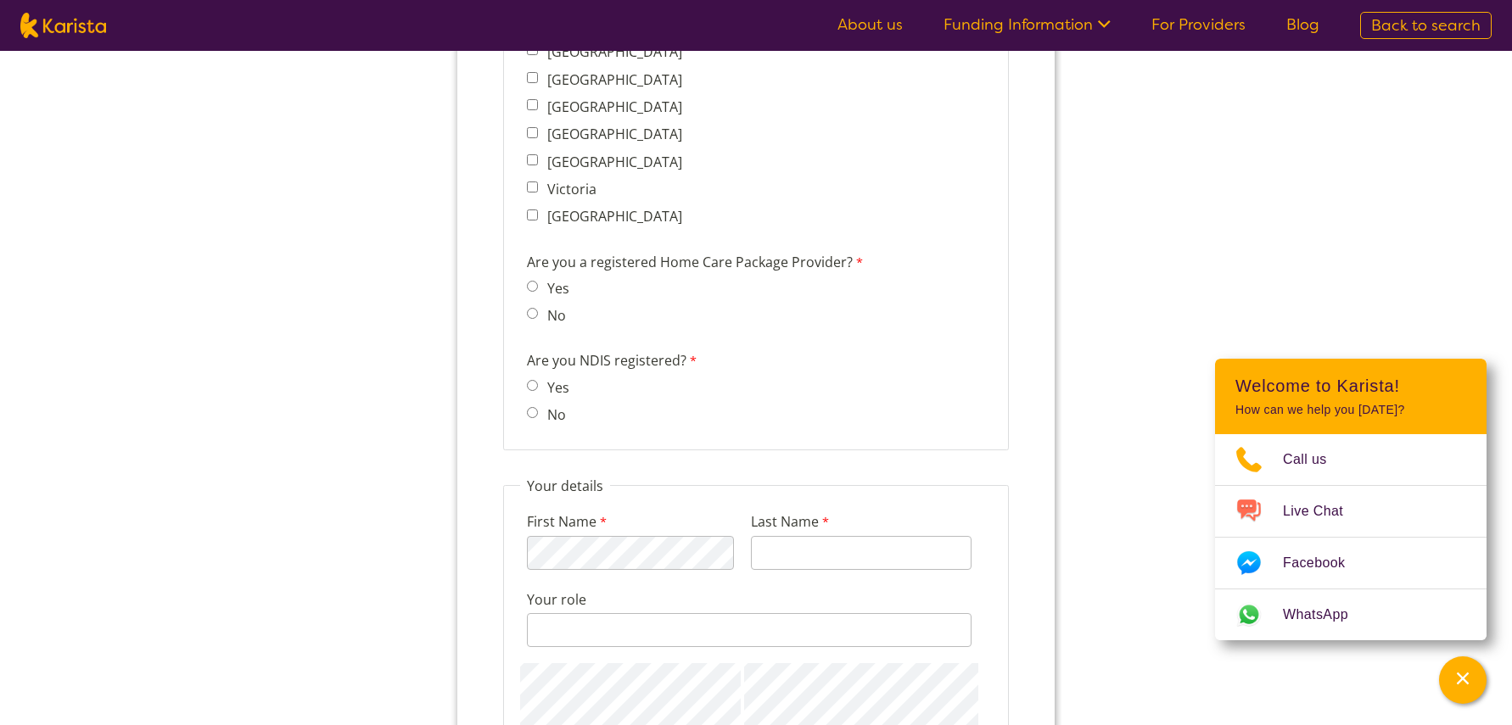
scroll to position [1414, 0]
click at [529, 411] on input "No" at bounding box center [532, 411] width 11 height 11
radio input "true"
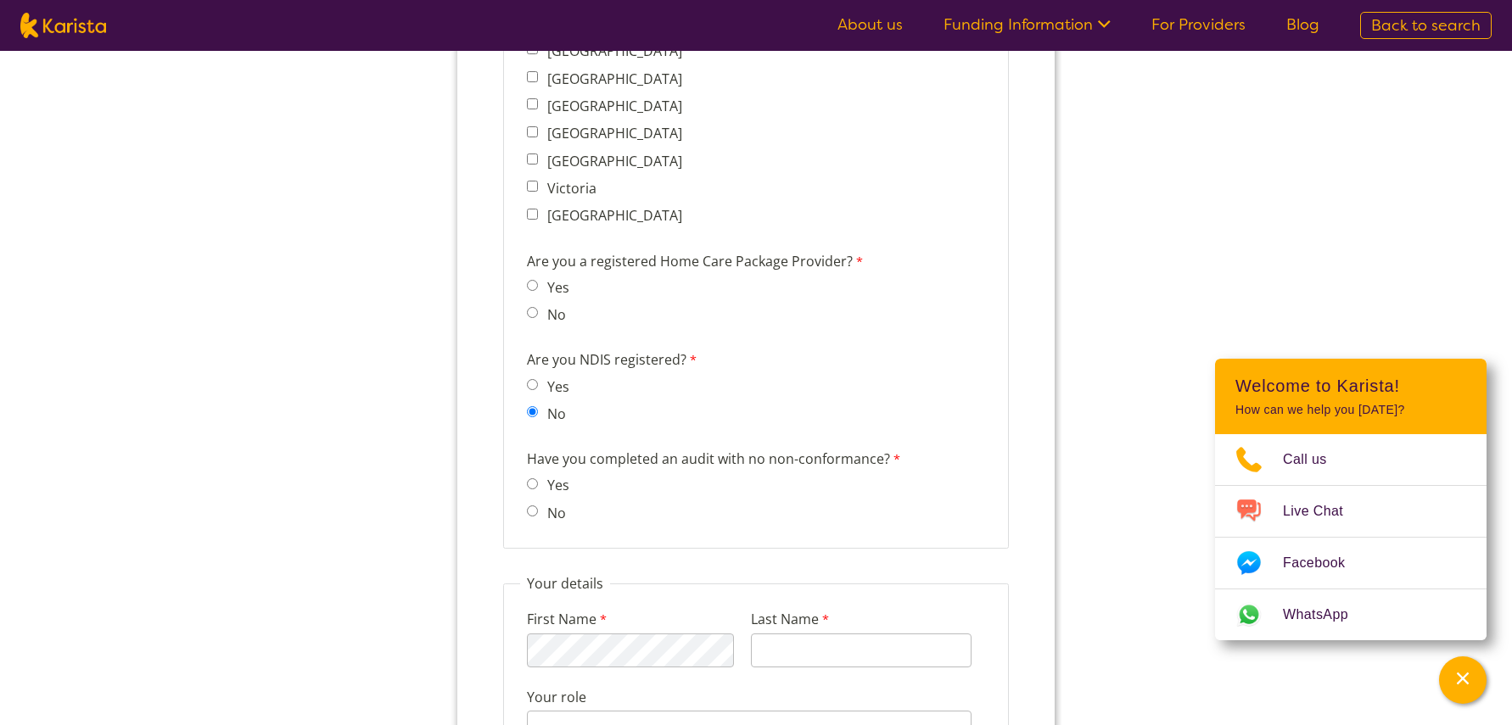
click at [652, 461] on label "Have you completed an audit with no non-conformance?" at bounding box center [716, 461] width 378 height 25
drag, startPoint x: 530, startPoint y: 455, endPoint x: 927, endPoint y: 464, distance: 397.2
click at [927, 464] on div "Have you completed an audit with no non-conformance? Yes No" at bounding box center [756, 488] width 472 height 87
copy label "Have you completed an audit with no non-conformance?"
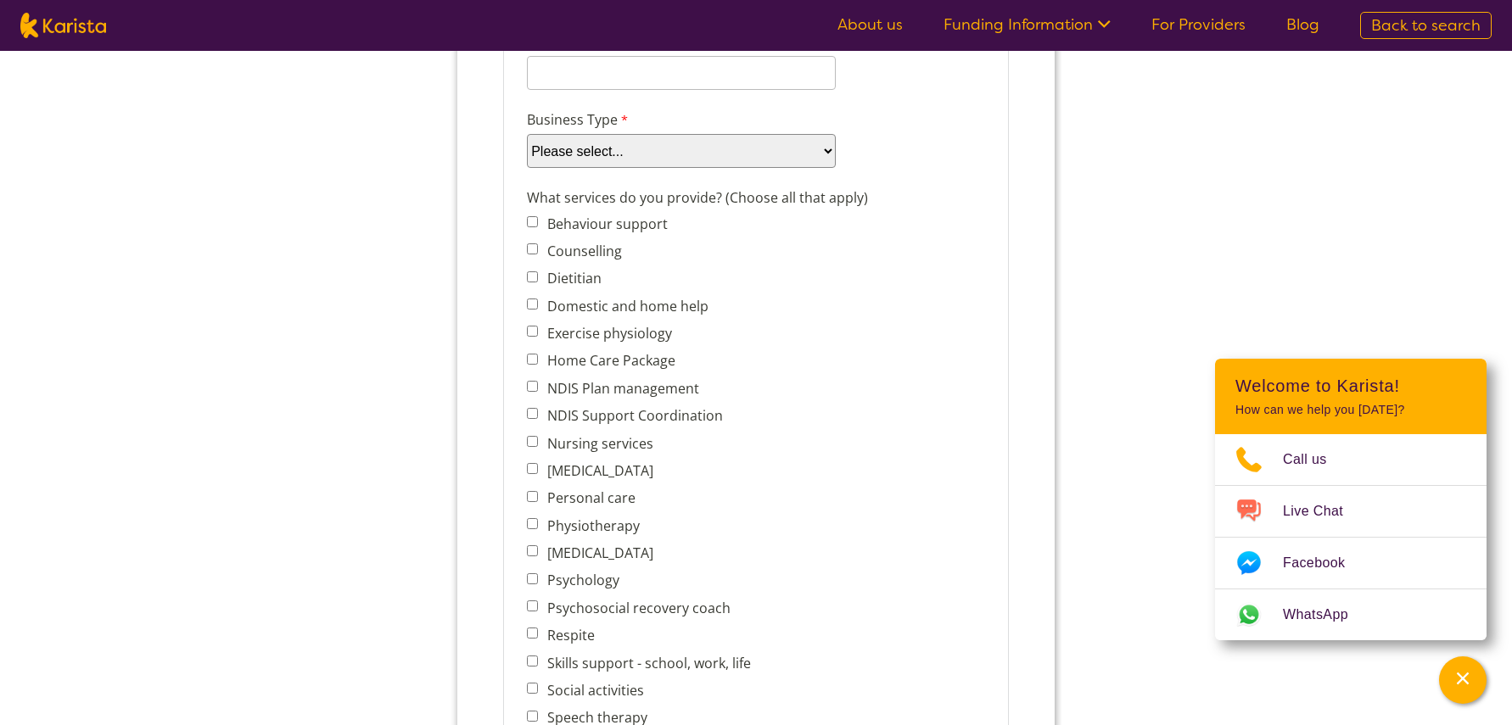
scroll to position [0, 0]
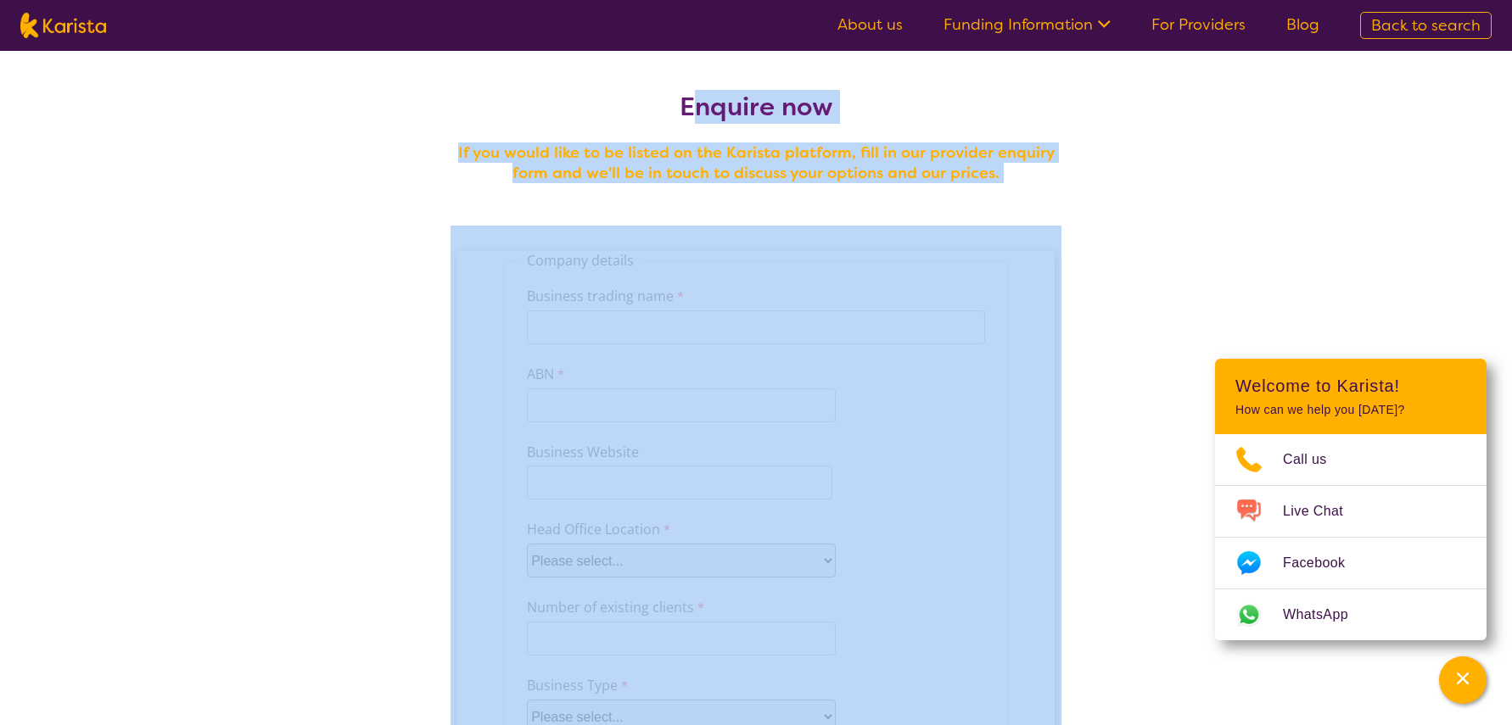
drag, startPoint x: 1178, startPoint y: 334, endPoint x: 891, endPoint y: 354, distance: 287.5
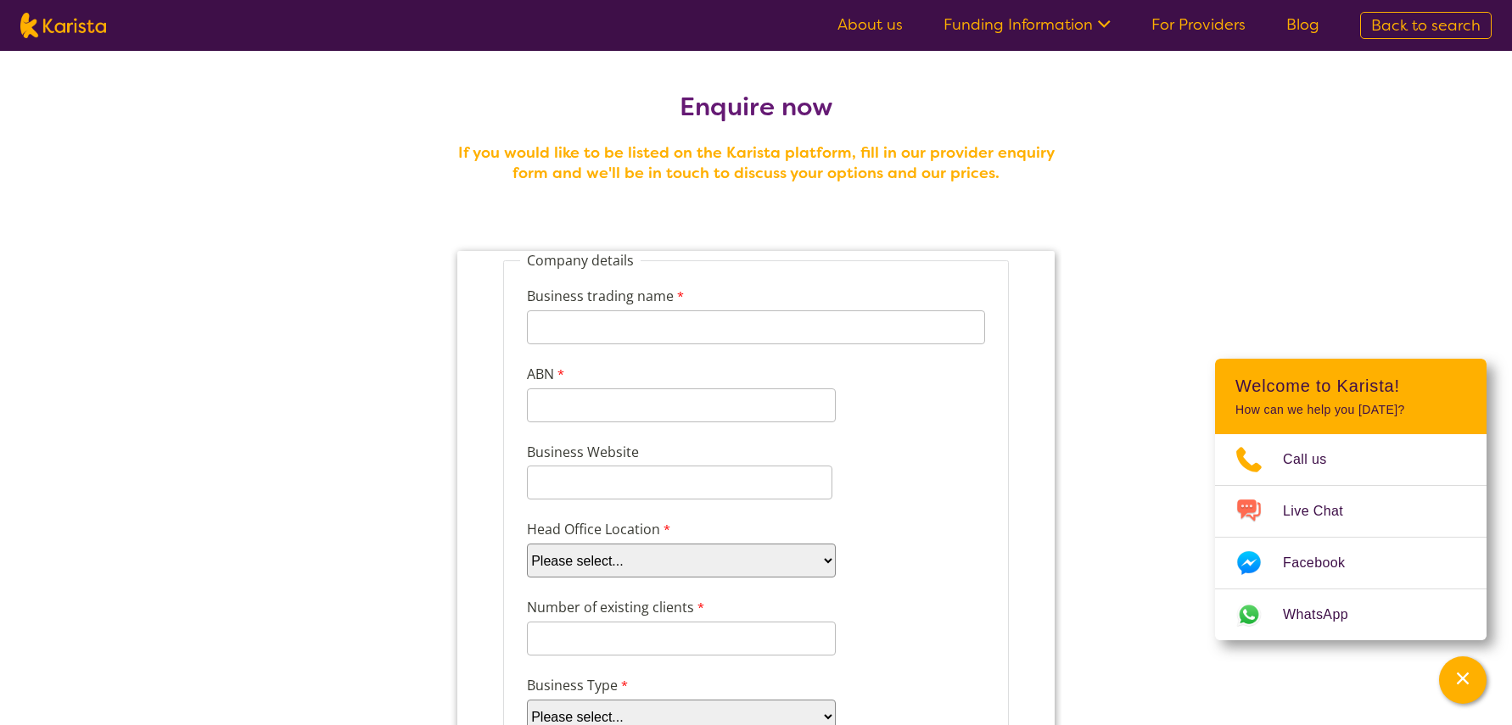
click at [724, 42] on nav "About us Funding Information NDIS - National Disability Insurance Scheme HCP - …" at bounding box center [756, 25] width 1512 height 51
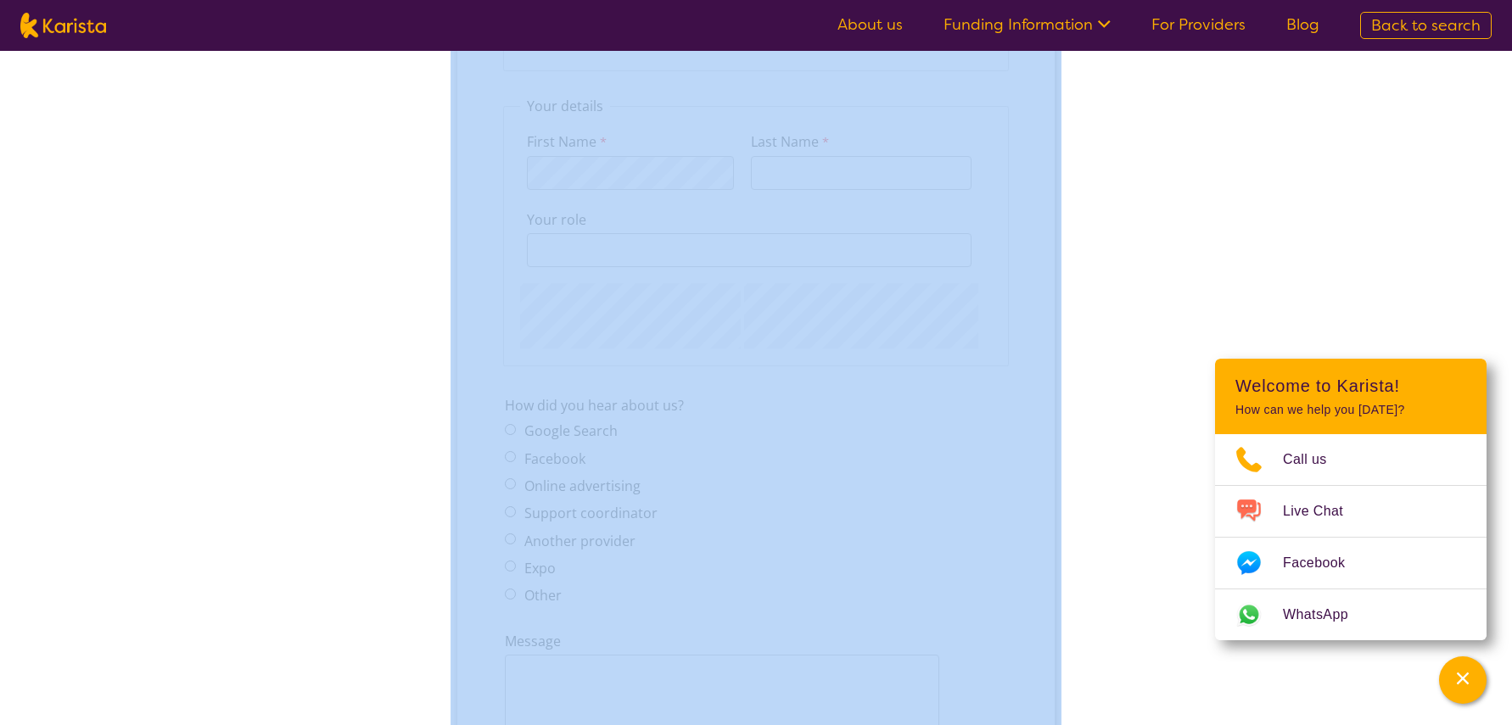
scroll to position [2227, 0]
drag, startPoint x: 1131, startPoint y: -1894, endPoint x: 771, endPoint y: 461, distance: 2382.0
copy section "Enquire now If you would like to be listed on the Karista platform, fill in our…"
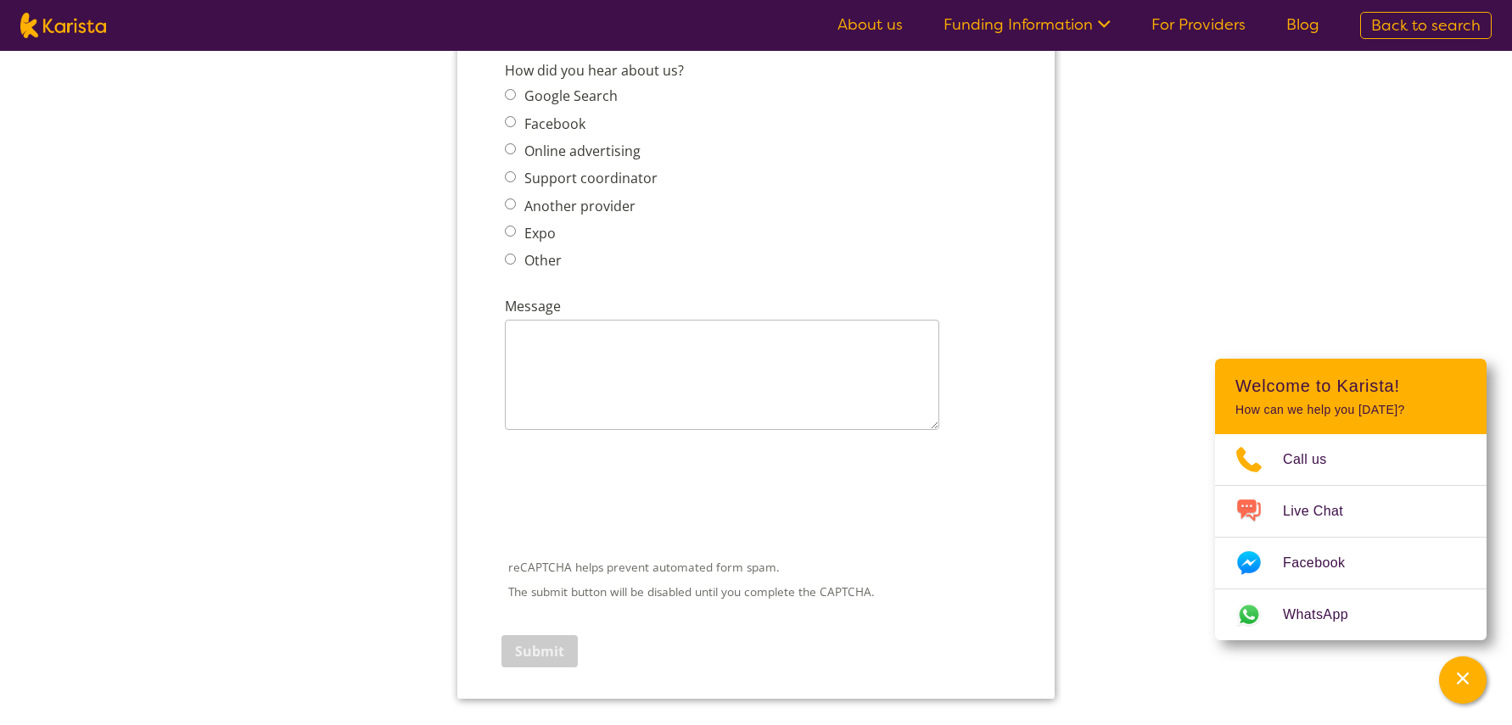
click at [958, 274] on div "How did you hear about us? Google Search Facebook Online advertising Support co…" at bounding box center [756, 168] width 516 height 223
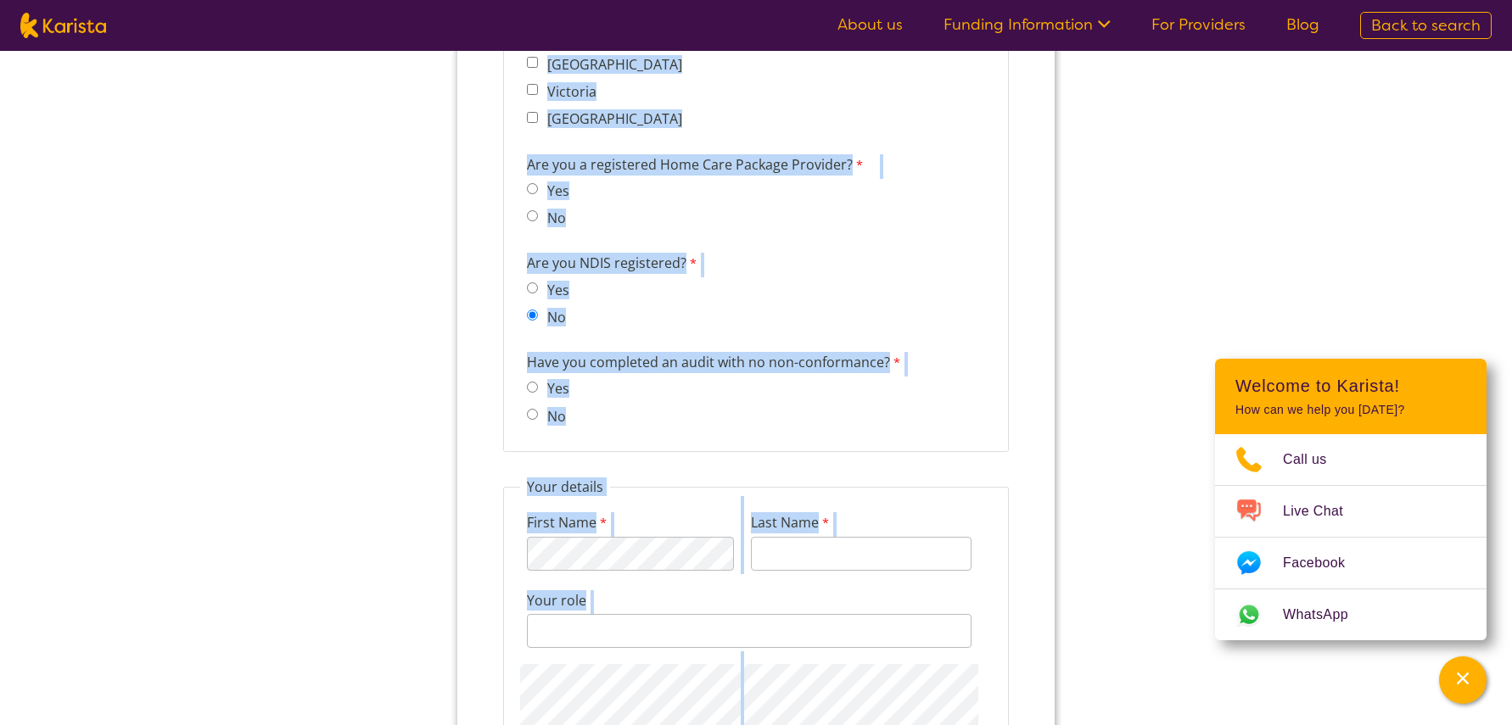
scroll to position [1549, 0]
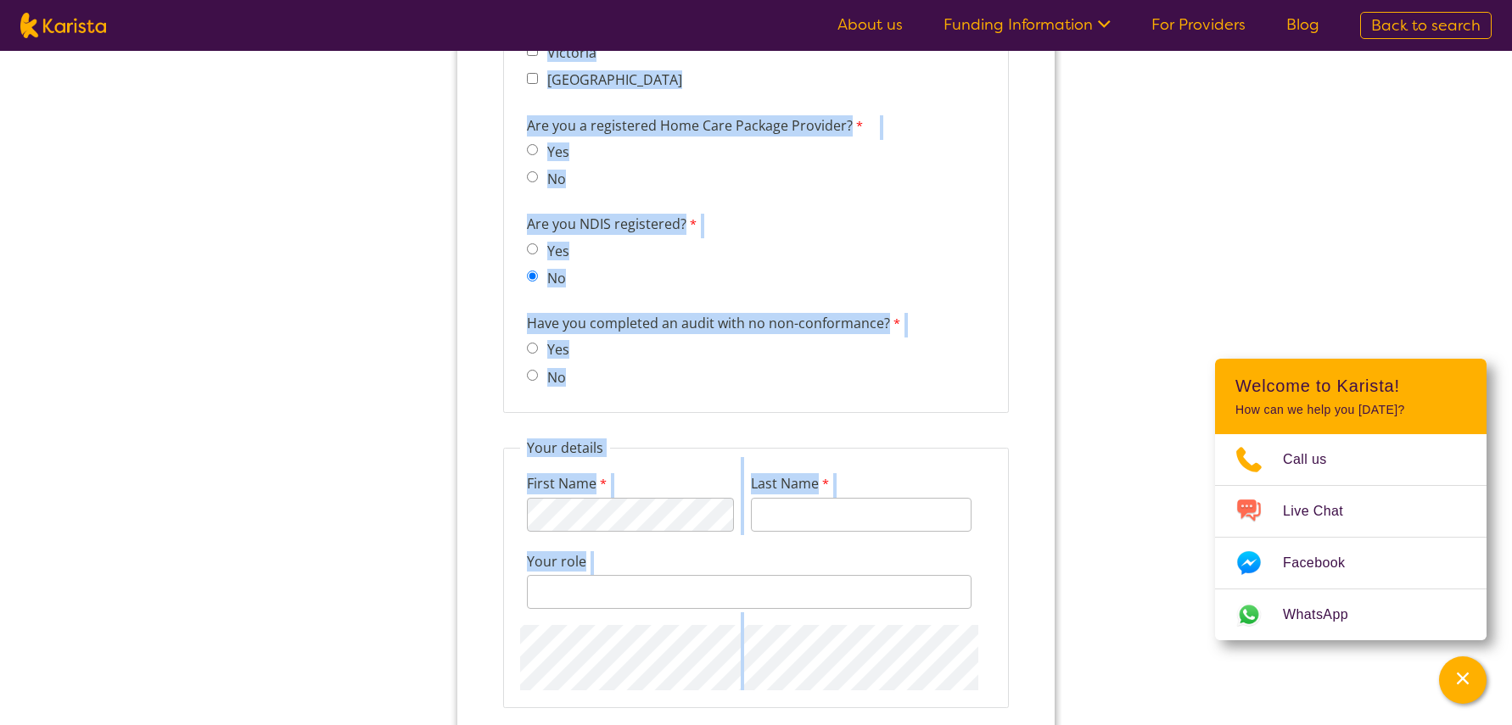
drag, startPoint x: 530, startPoint y: -1289, endPoint x: 775, endPoint y: 701, distance: 2004.8
click at [775, 701] on form "Company details Business trading name 255 characters left. ABN 11 characters le…" at bounding box center [755, 39] width 597 height 2675
copy form "Loremip dolorsi Ametcons adipisc elit 797 seddoeiusm temp. INC 09 utlaboreet do…"
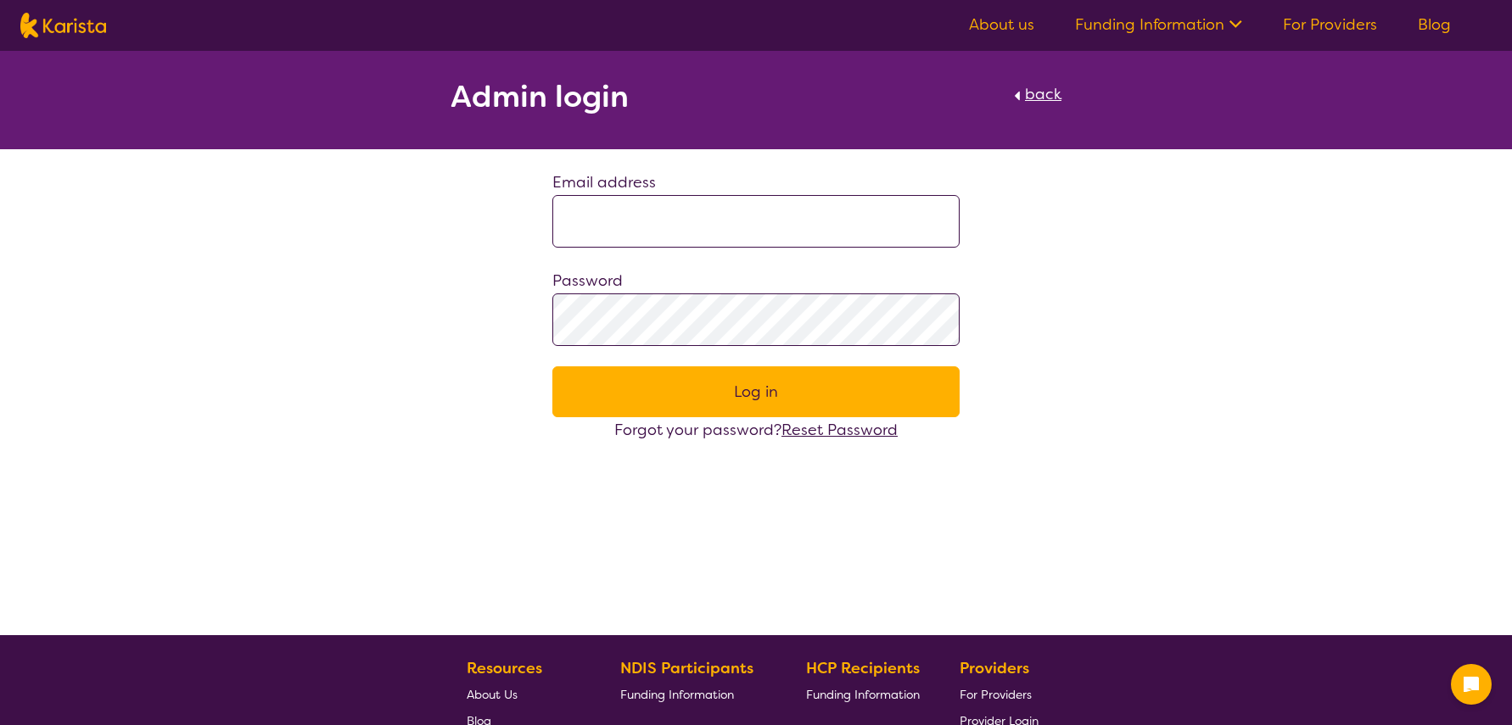
click at [690, 225] on input at bounding box center [755, 221] width 407 height 53
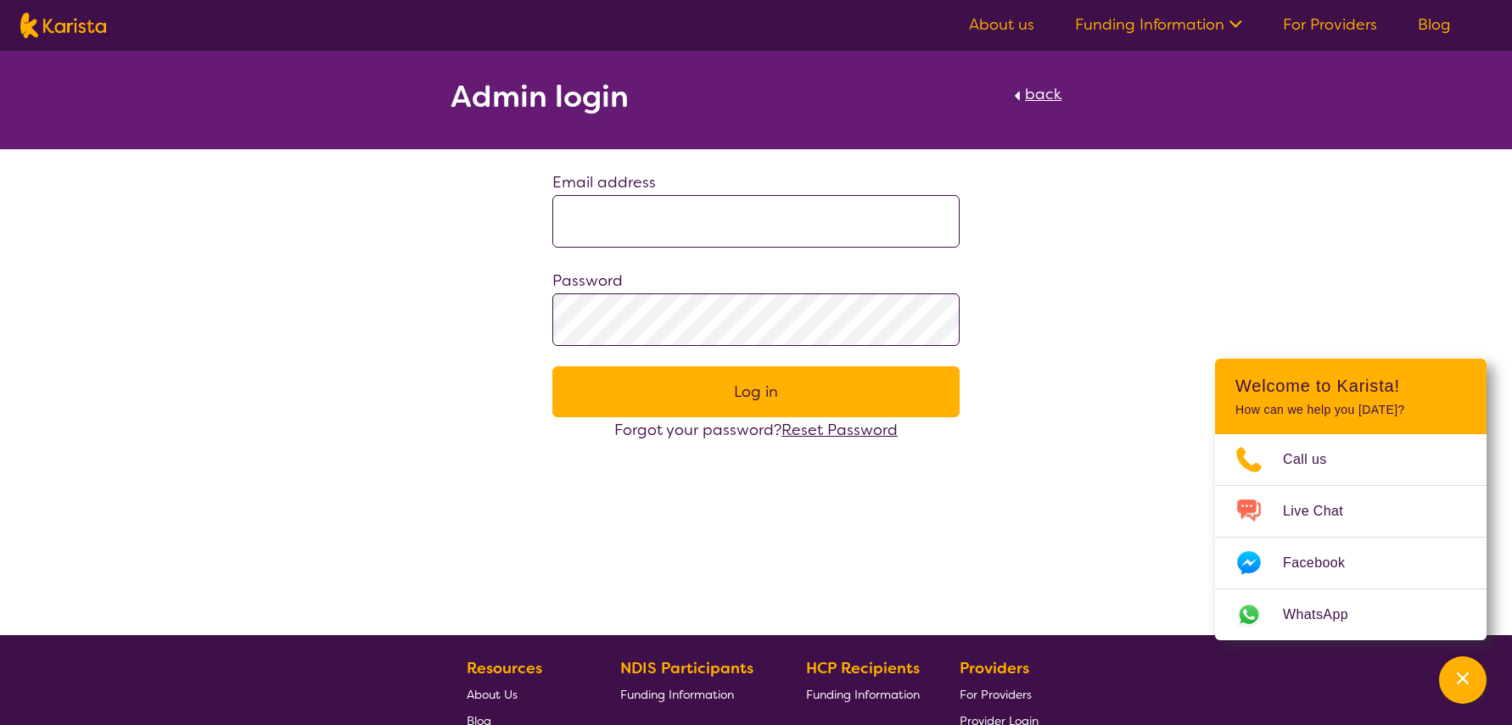
type input "**********"
click at [1203, 29] on link "Funding Information" at bounding box center [1158, 24] width 167 height 20
